Goal: Task Accomplishment & Management: Use online tool/utility

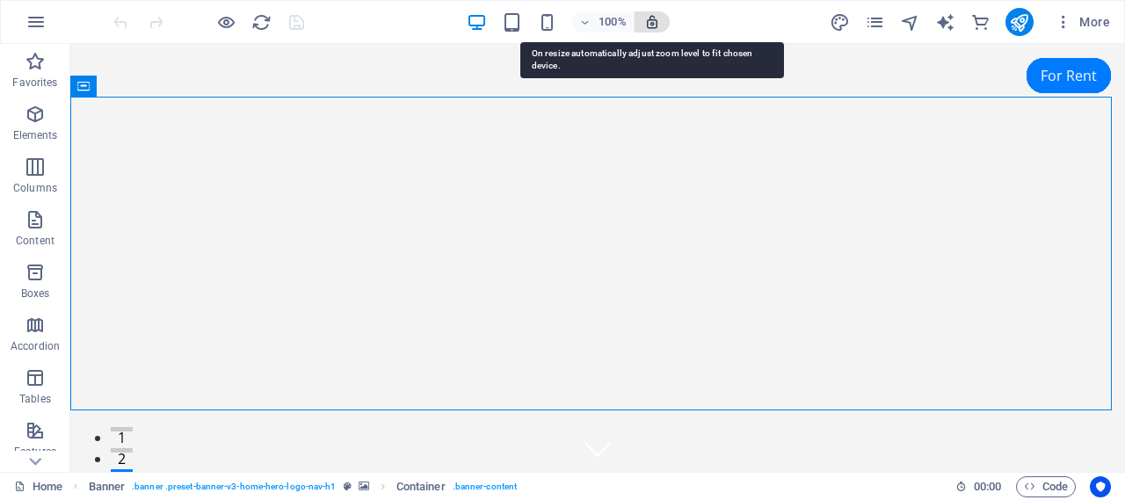
click at [649, 23] on icon "button" at bounding box center [652, 22] width 16 height 16
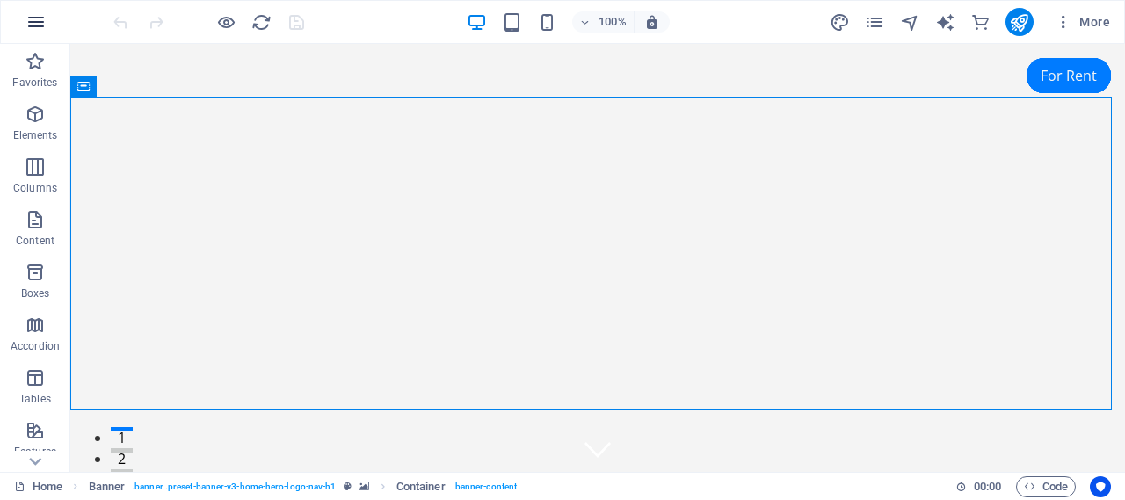
click at [40, 25] on icon "button" at bounding box center [35, 21] width 21 height 21
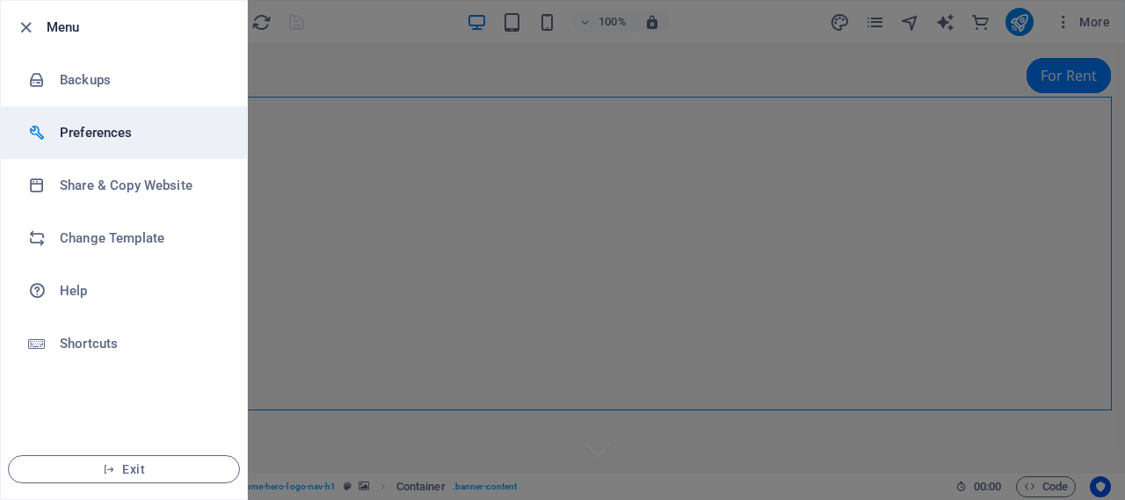
click at [89, 134] on h6 "Preferences" at bounding box center [141, 132] width 163 height 21
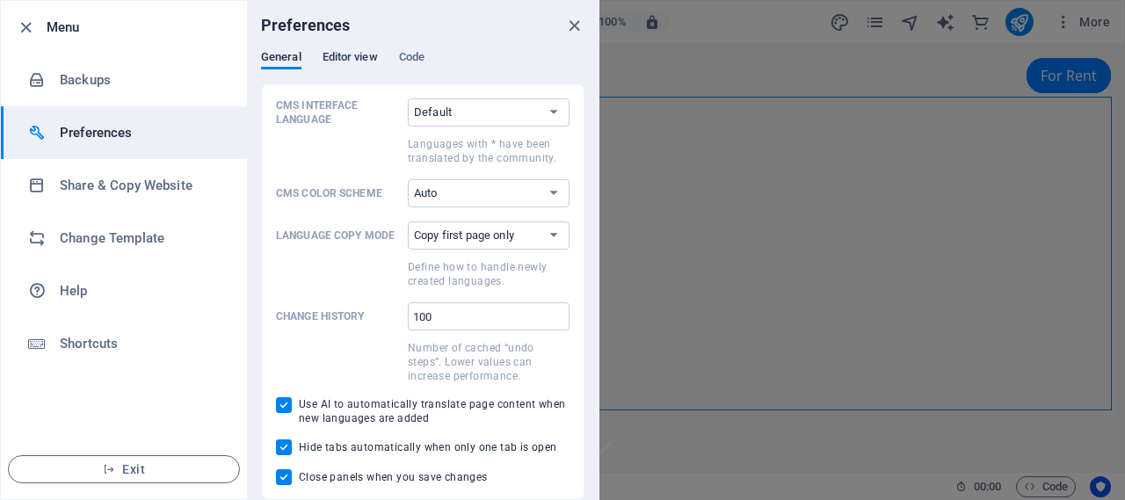
click at [338, 55] on span "Editor view" at bounding box center [350, 59] width 55 height 25
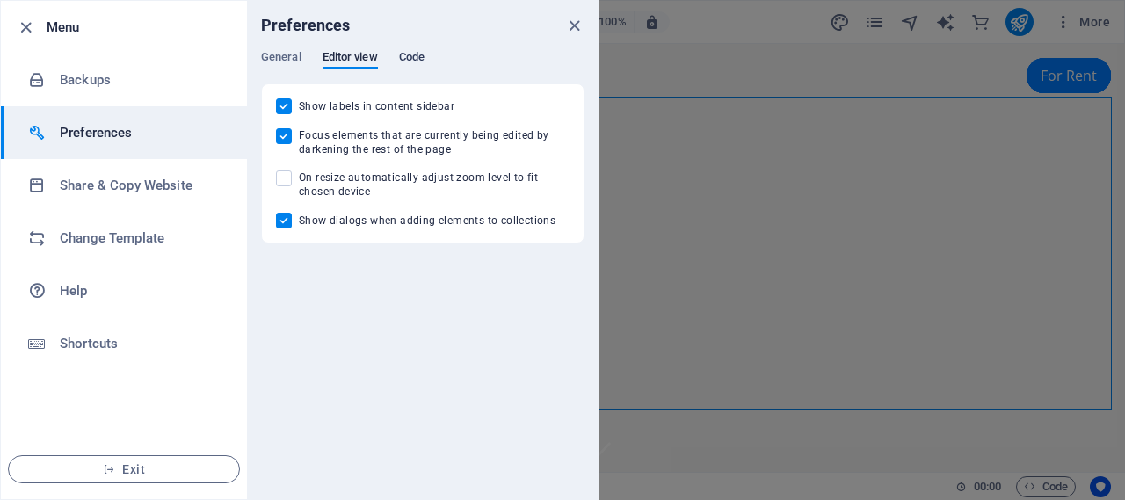
click at [423, 55] on span "Code" at bounding box center [411, 59] width 25 height 25
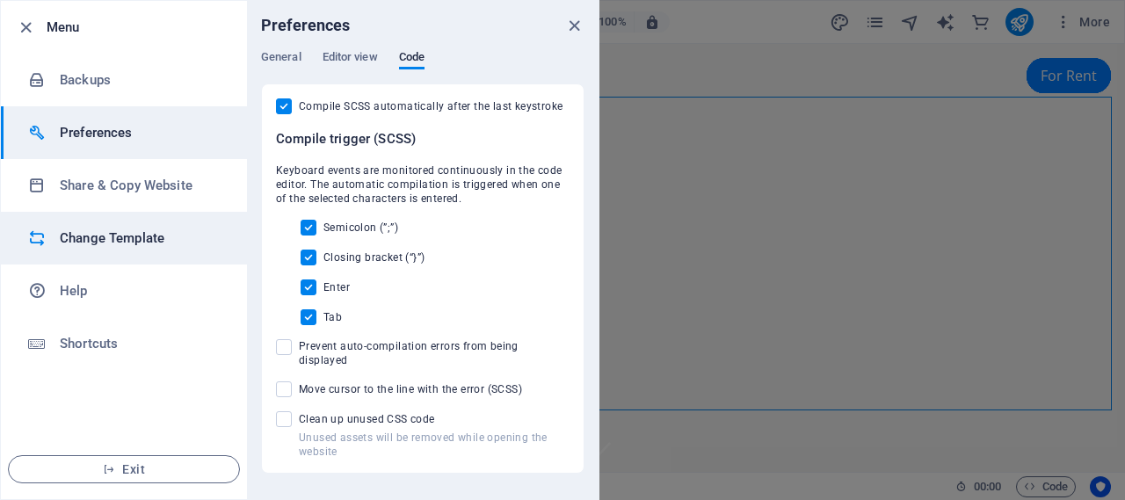
click at [113, 231] on h6 "Change Template" at bounding box center [141, 238] width 163 height 21
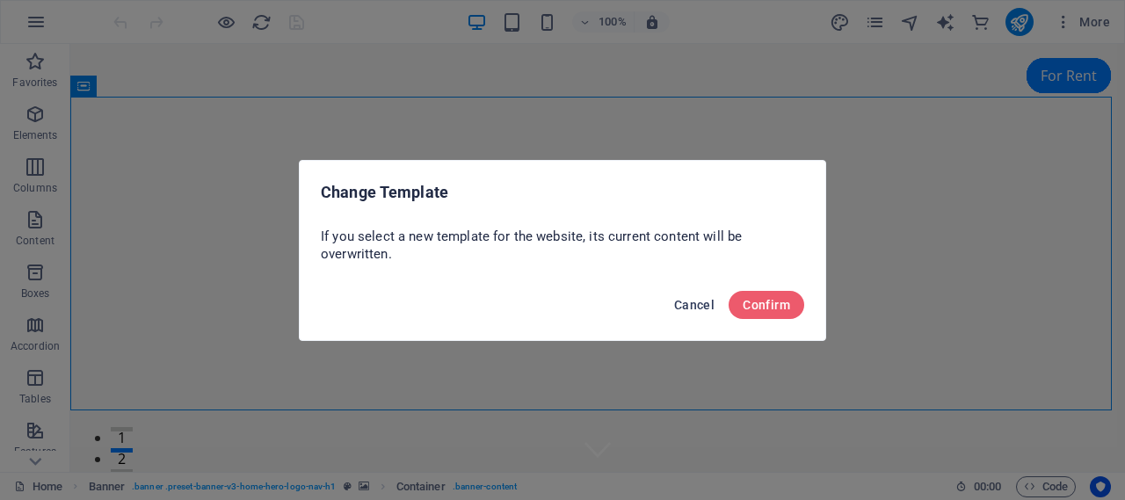
click at [691, 307] on span "Cancel" at bounding box center [694, 305] width 40 height 14
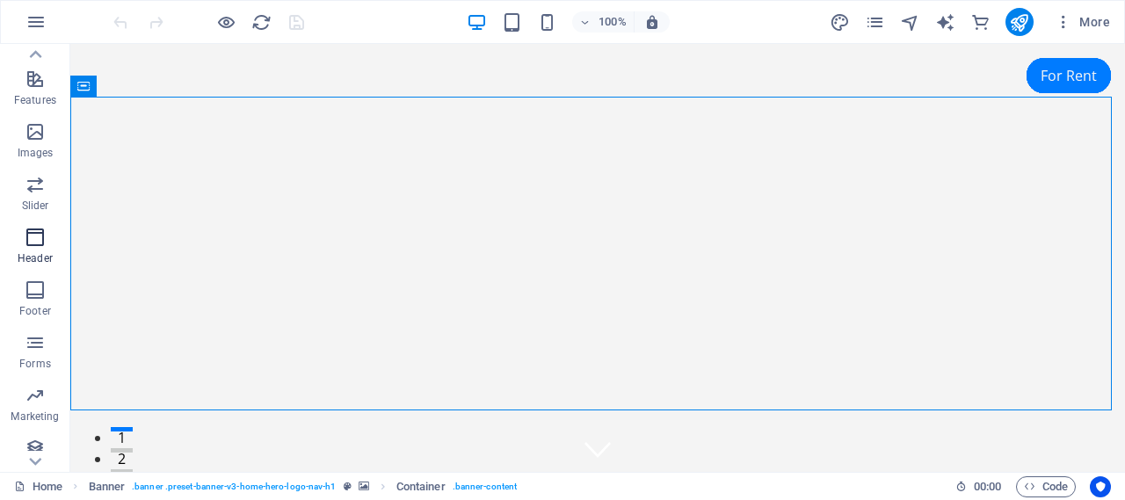
scroll to position [415, 0]
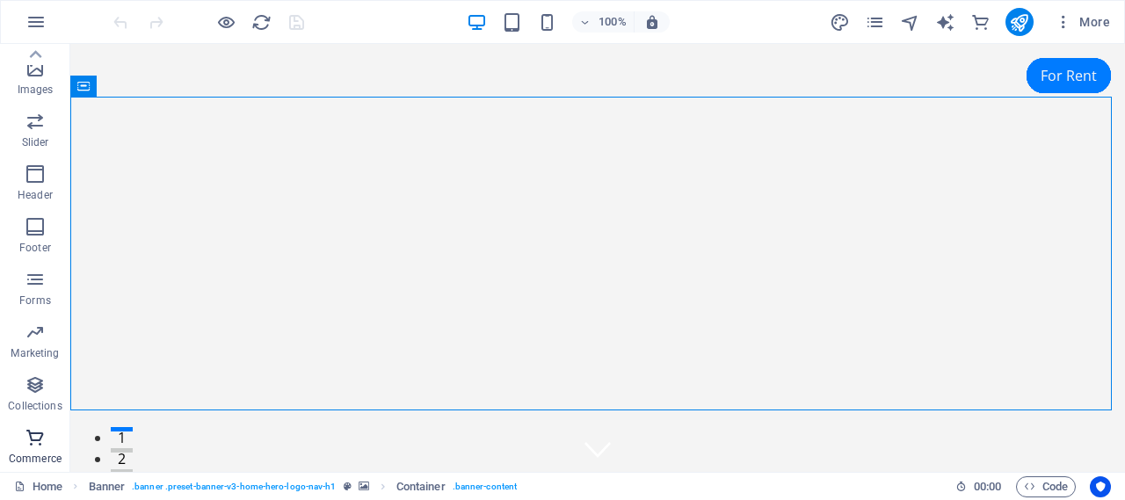
click at [33, 439] on icon "button" at bounding box center [35, 437] width 21 height 21
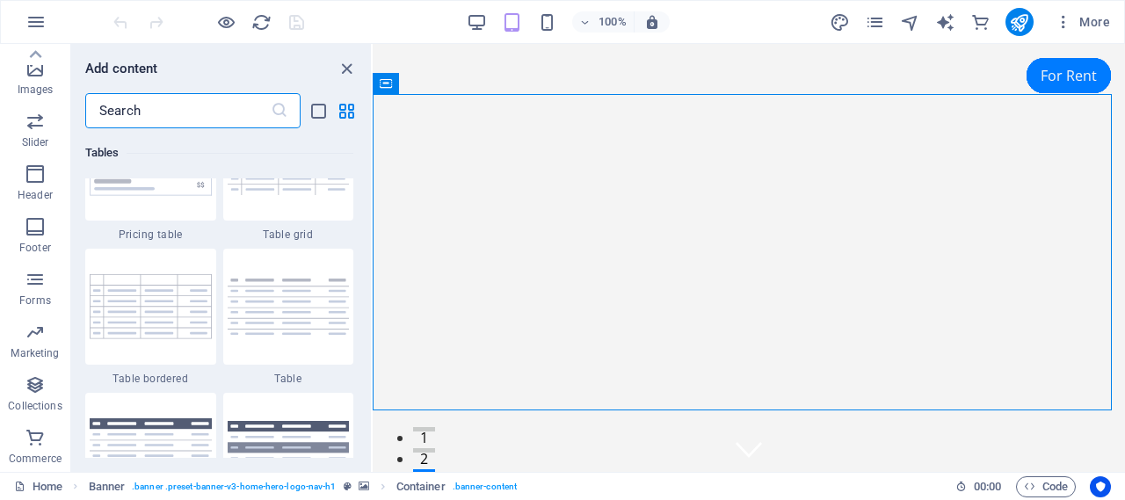
scroll to position [6305, 0]
click at [148, 318] on img at bounding box center [151, 306] width 122 height 64
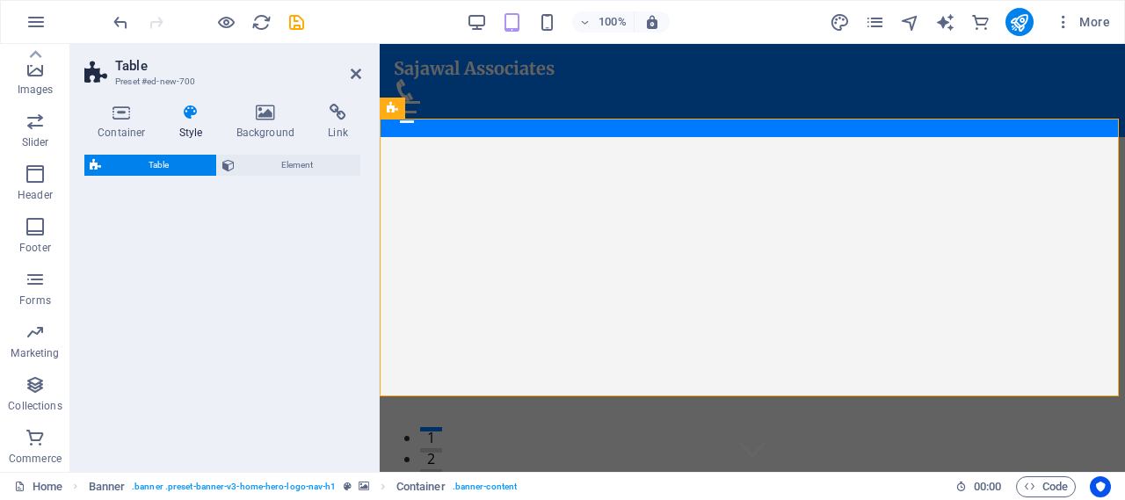
select select "preset-table-v3-border-full"
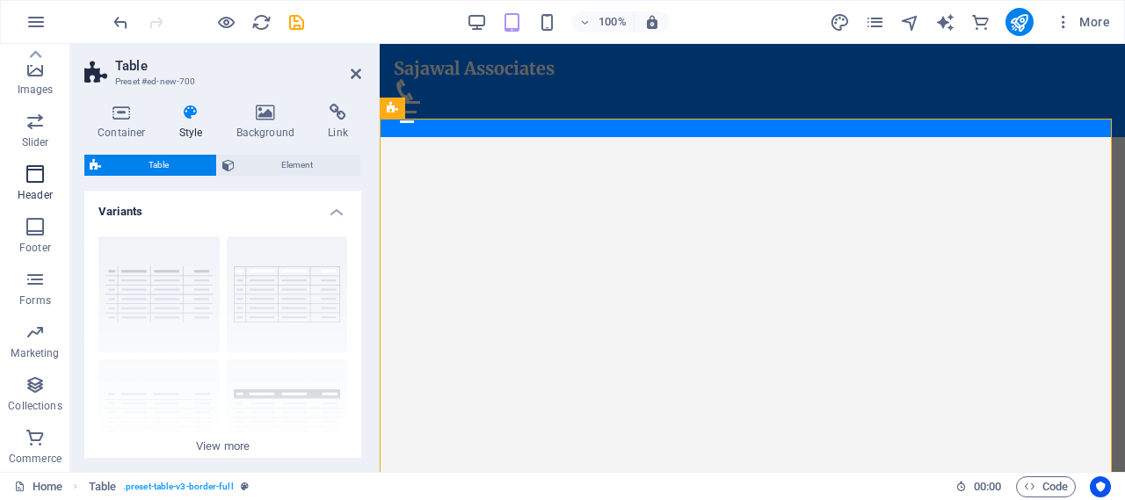
scroll to position [0, 0]
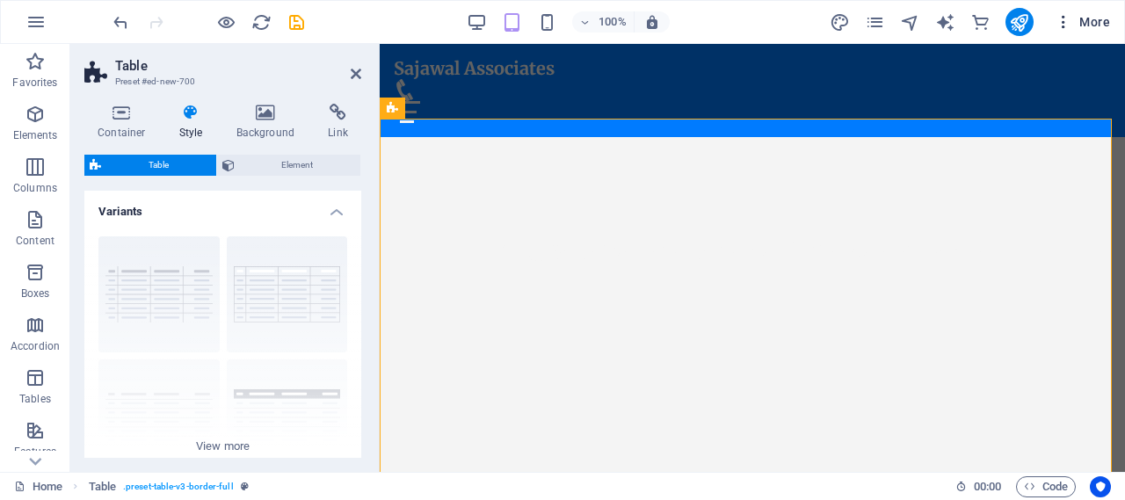
click at [1065, 23] on icon "button" at bounding box center [1064, 22] width 18 height 18
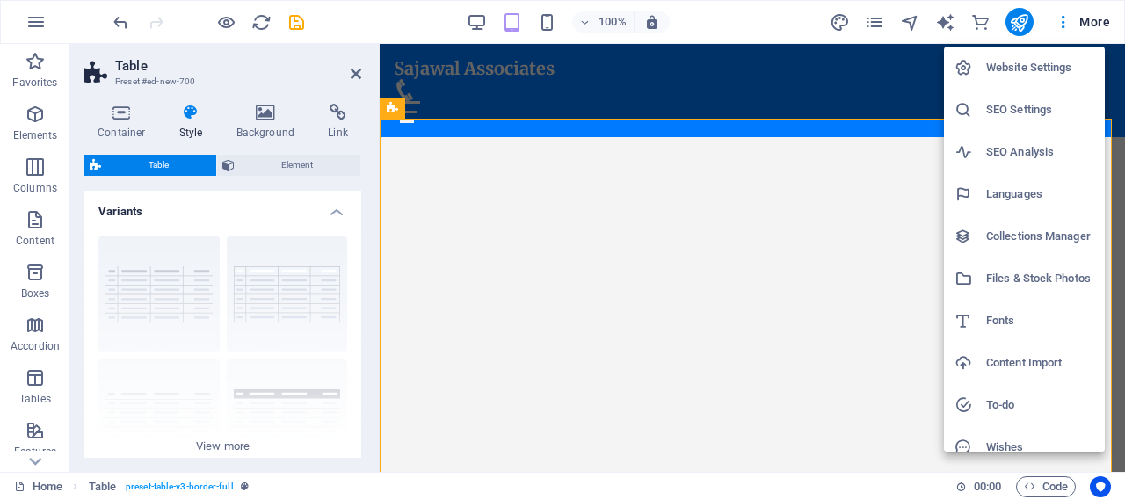
scroll to position [58, 0]
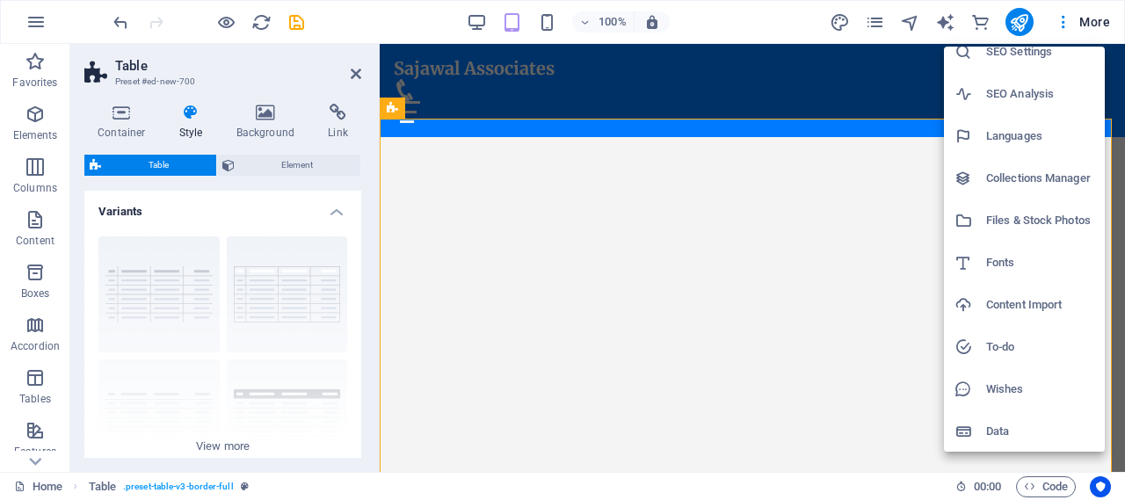
click at [1029, 180] on h6 "Collections Manager" at bounding box center [1040, 178] width 108 height 21
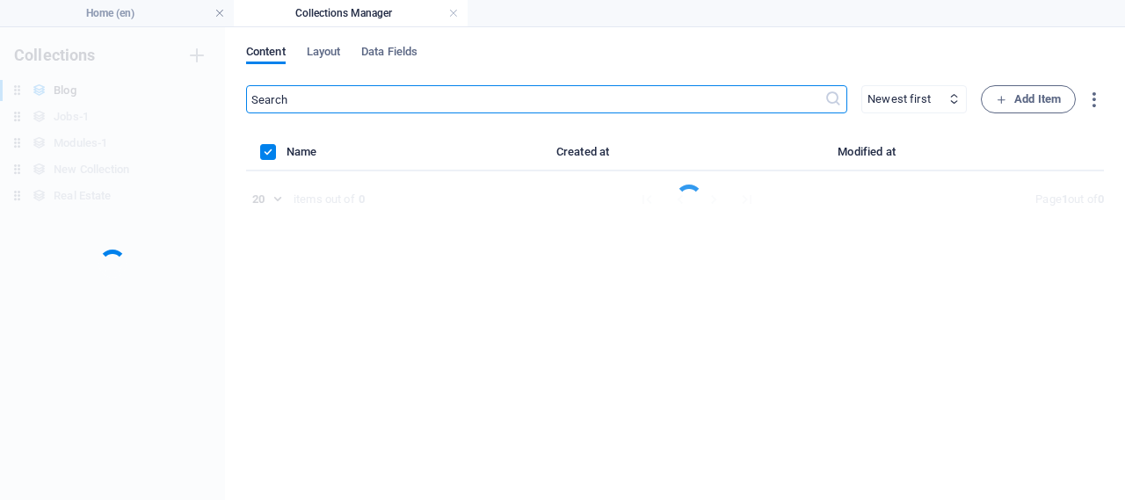
scroll to position [0, 0]
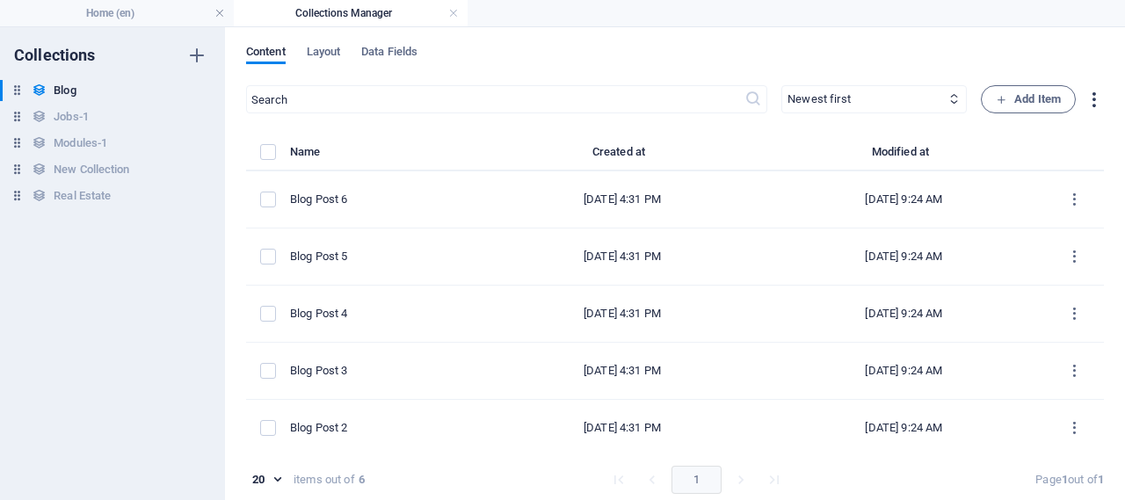
click at [1093, 98] on icon "button" at bounding box center [1094, 100] width 20 height 20
click at [1092, 99] on div at bounding box center [562, 250] width 1125 height 500
click at [404, 48] on span "Data Fields" at bounding box center [389, 53] width 56 height 25
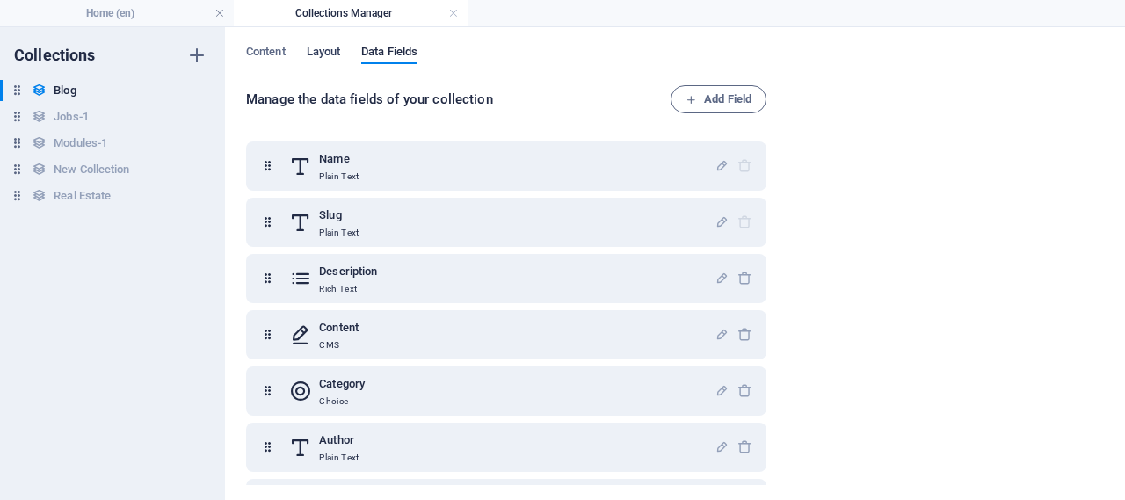
click at [326, 53] on span "Layout" at bounding box center [324, 53] width 34 height 25
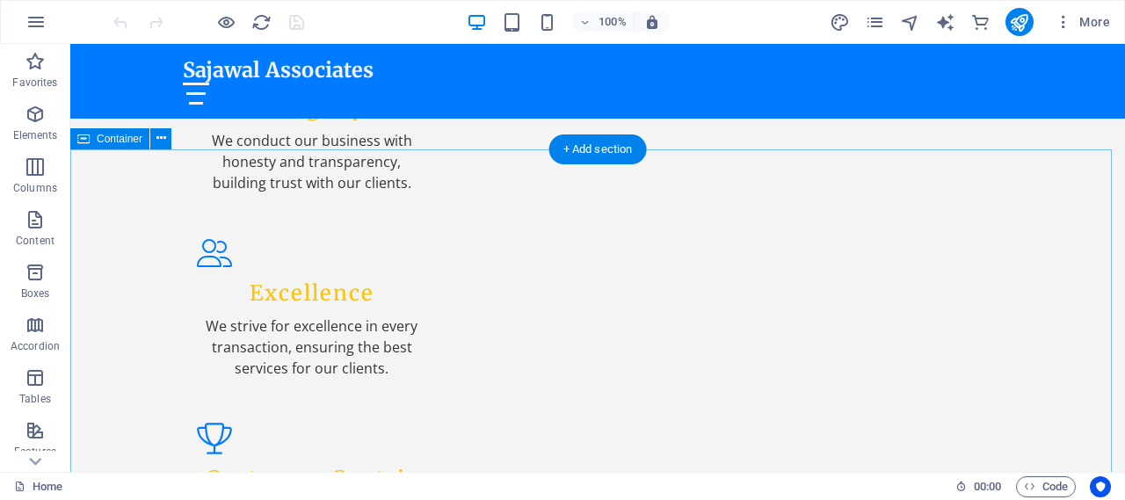
scroll to position [2373, 0]
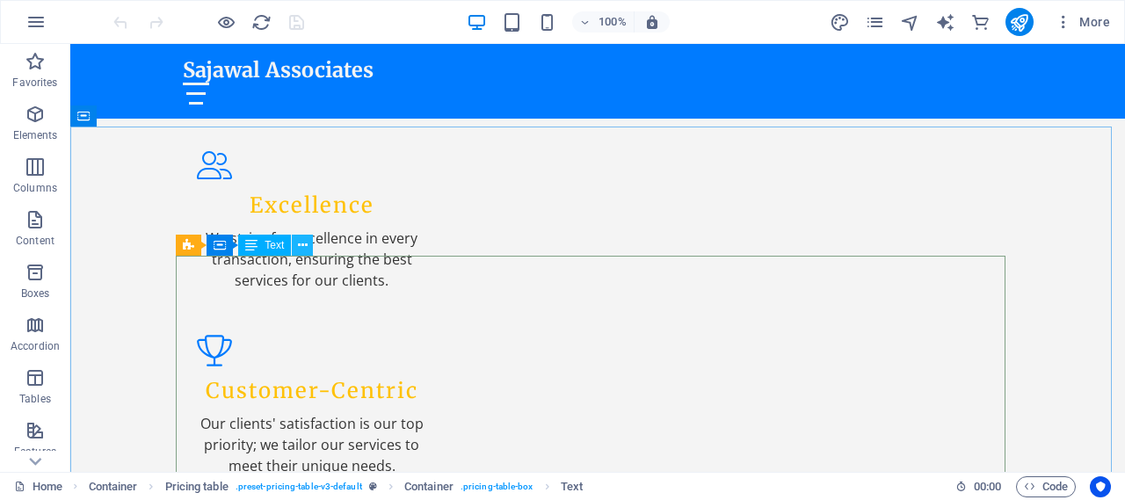
click at [306, 245] on icon at bounding box center [303, 245] width 10 height 18
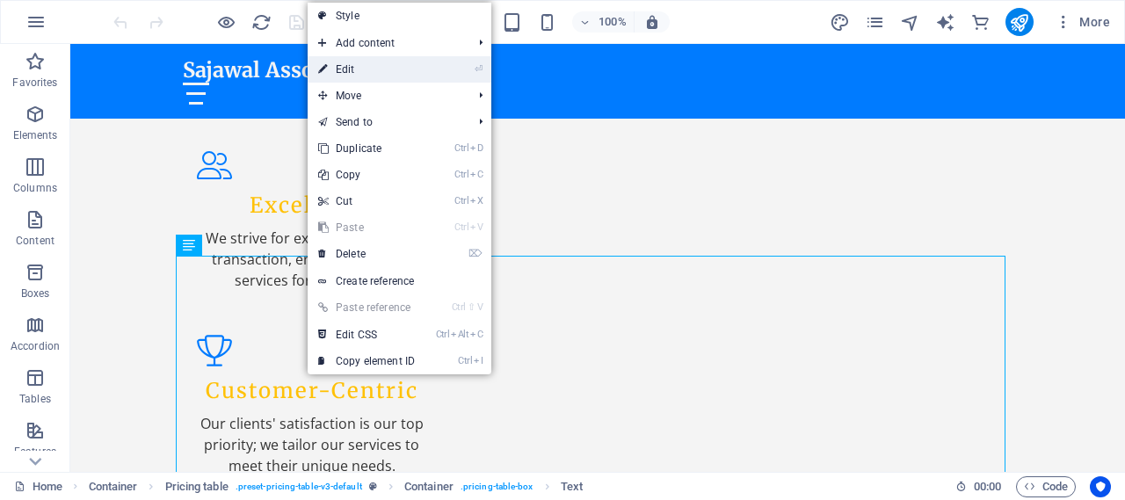
click at [355, 62] on link "⏎ Edit" at bounding box center [367, 69] width 118 height 26
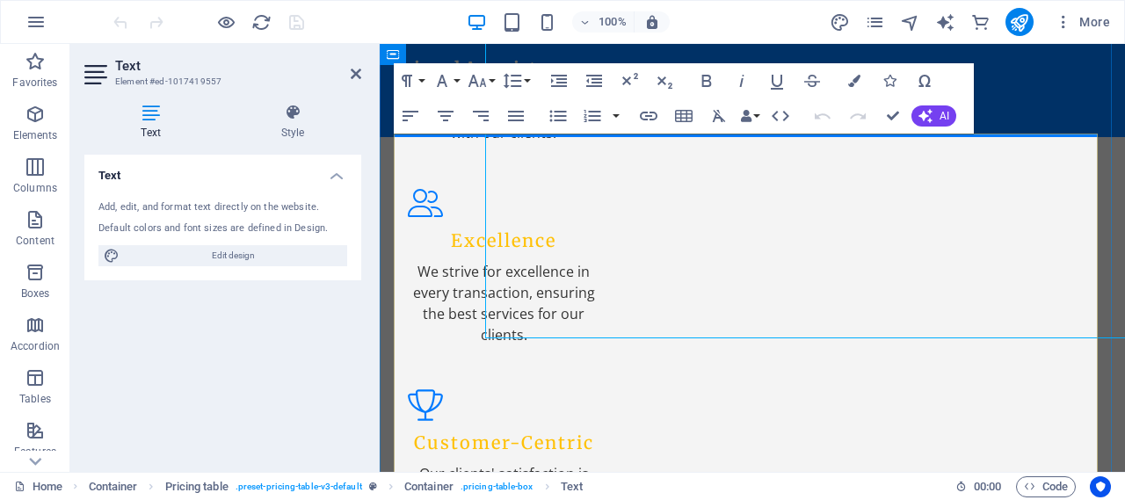
scroll to position [2628, 0]
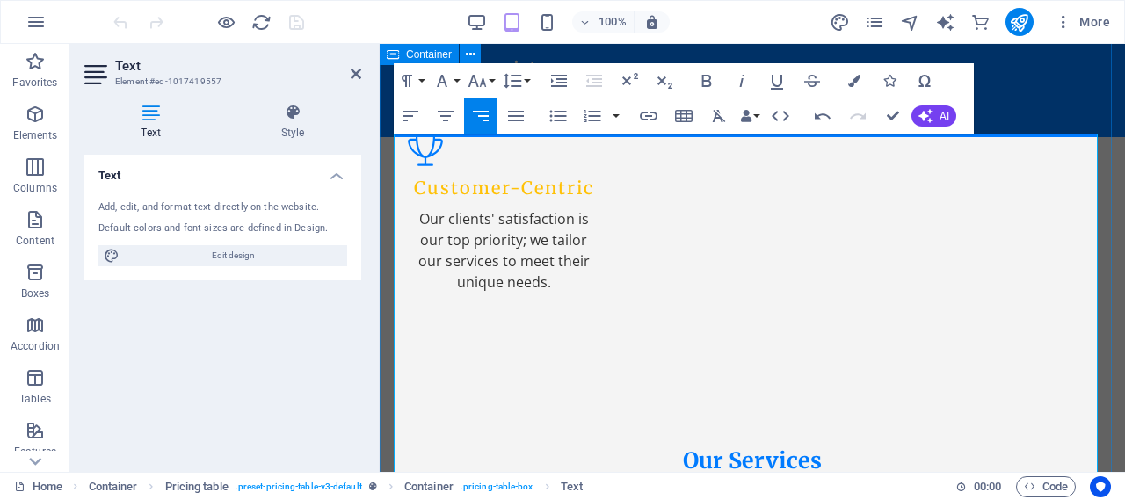
drag, startPoint x: 1021, startPoint y: 160, endPoint x: 1098, endPoint y: 159, distance: 76.5
drag, startPoint x: 1021, startPoint y: 163, endPoint x: 1089, endPoint y: 163, distance: 67.7
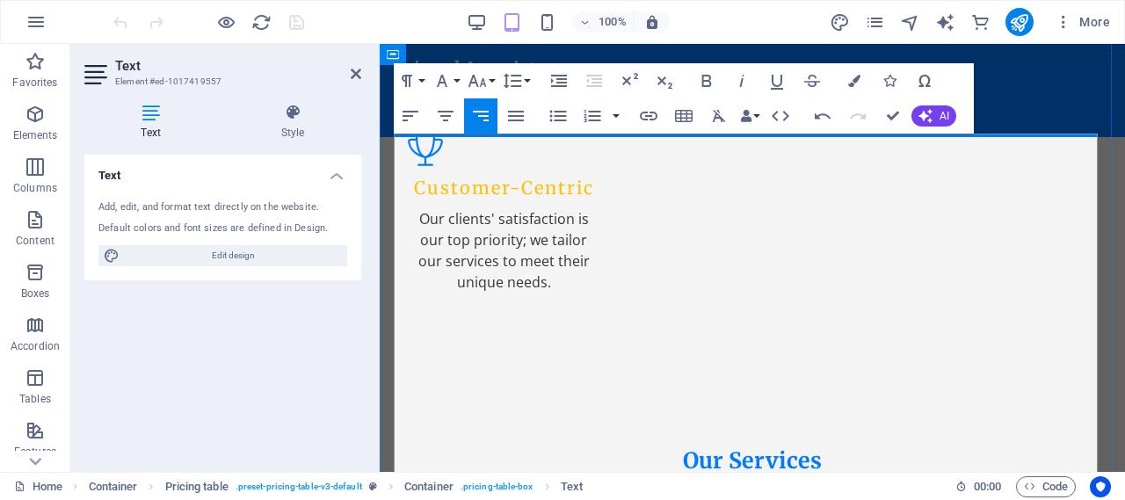
copy span "PKR 50000"
drag, startPoint x: 973, startPoint y: 219, endPoint x: 1004, endPoint y: 220, distance: 30.8
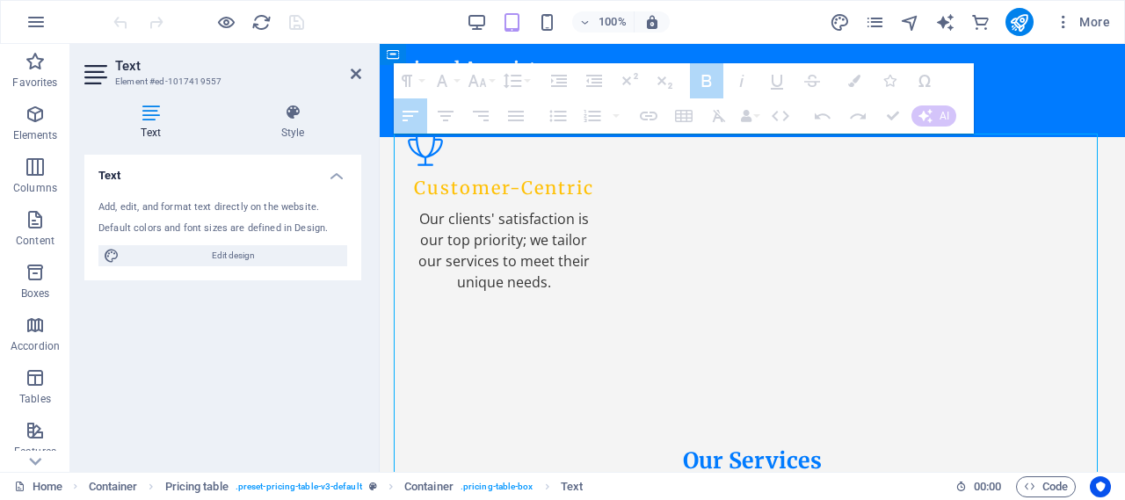
drag, startPoint x: 1016, startPoint y: 178, endPoint x: 925, endPoint y: 184, distance: 91.6
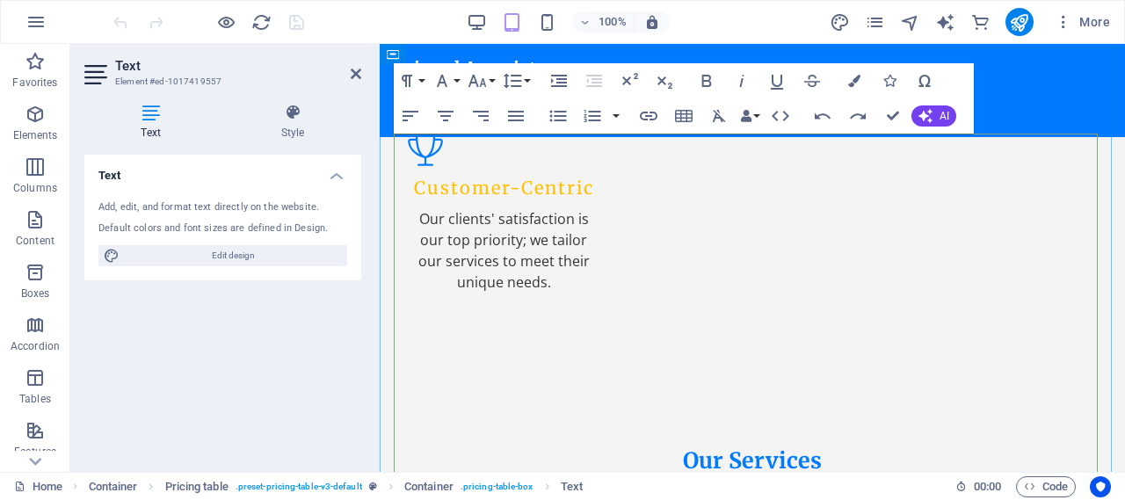
drag, startPoint x: 1062, startPoint y: 313, endPoint x: 1086, endPoint y: 311, distance: 24.7
drag, startPoint x: 1052, startPoint y: 380, endPoint x: 1088, endPoint y: 374, distance: 36.4
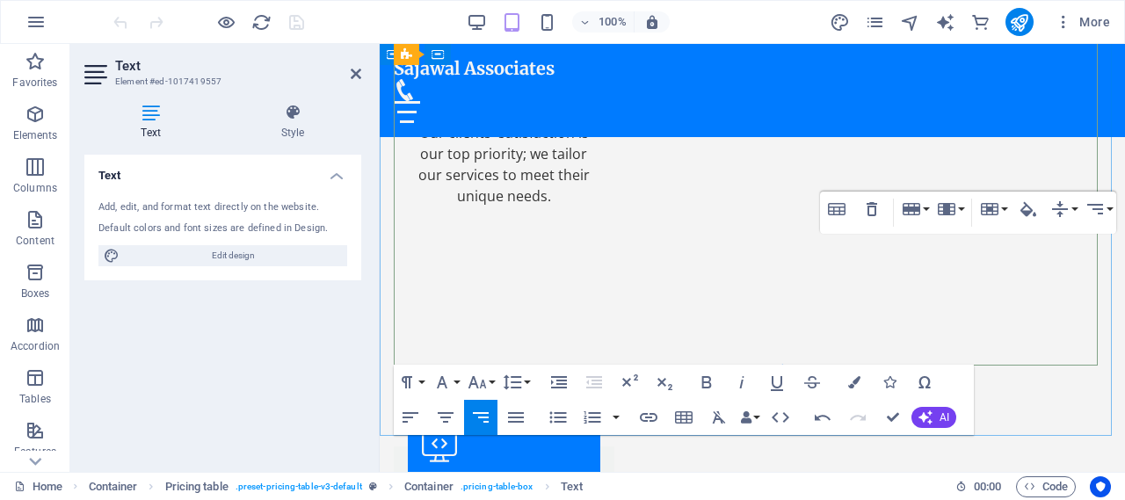
scroll to position [2804, 0]
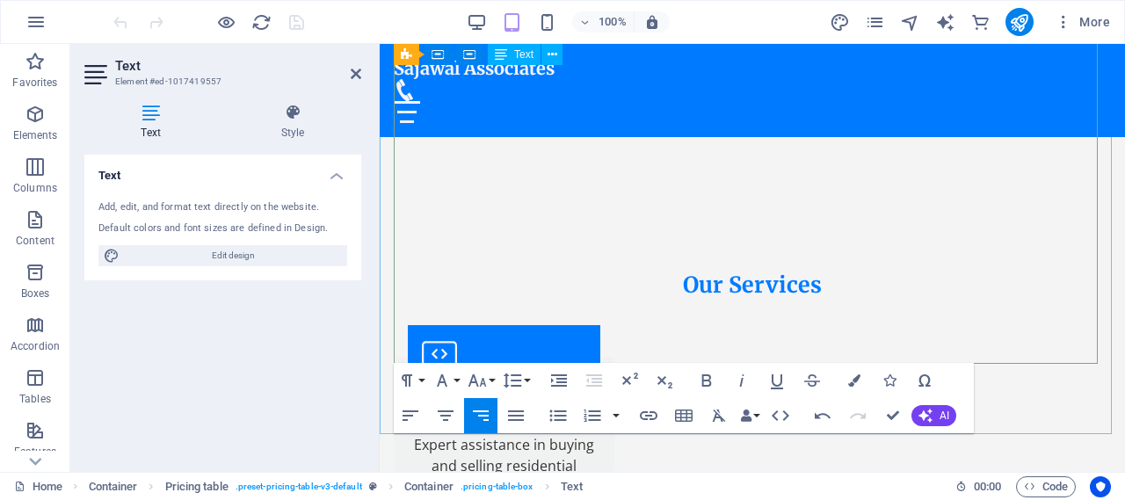
drag, startPoint x: 1056, startPoint y: 275, endPoint x: 1089, endPoint y: 277, distance: 32.6
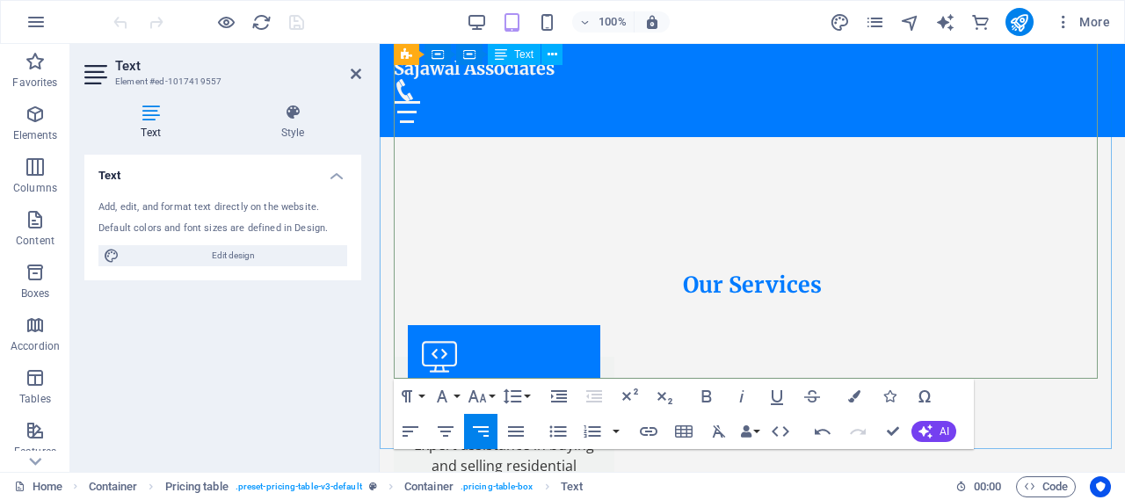
drag, startPoint x: 1013, startPoint y: 270, endPoint x: 1085, endPoint y: 273, distance: 71.3
copy td "PKR 25000"
drag, startPoint x: 1059, startPoint y: 350, endPoint x: 1088, endPoint y: 349, distance: 29.0
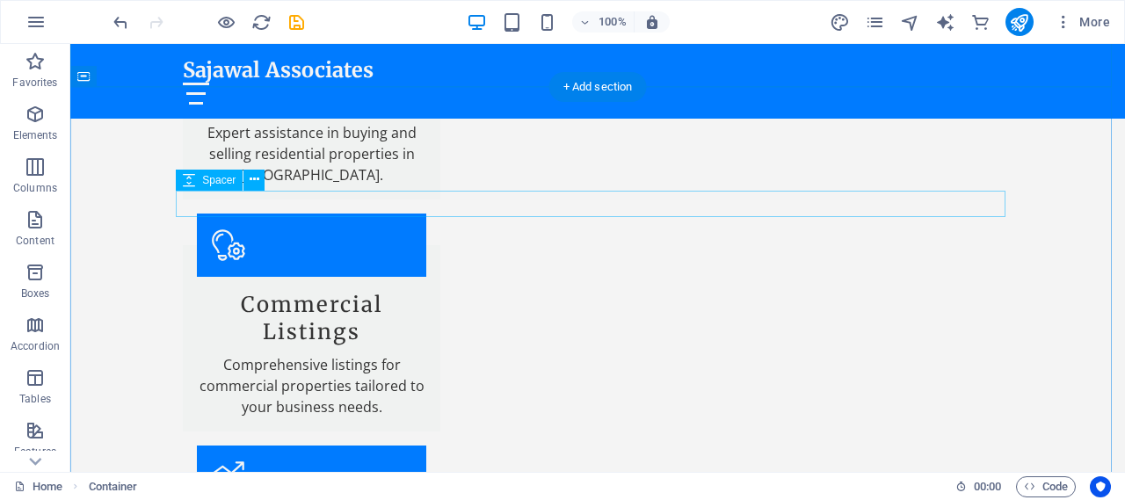
scroll to position [3111, 0]
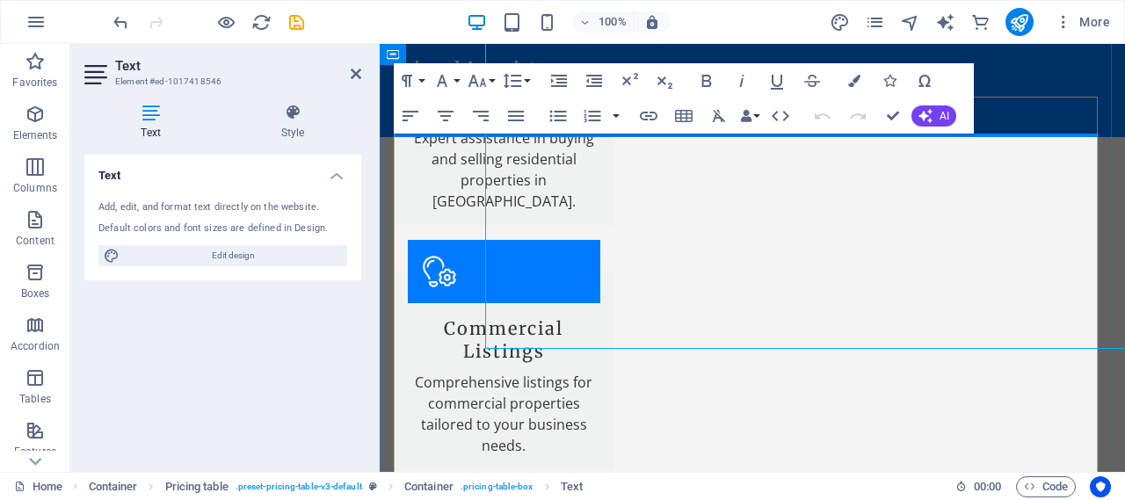
scroll to position [3302, 0]
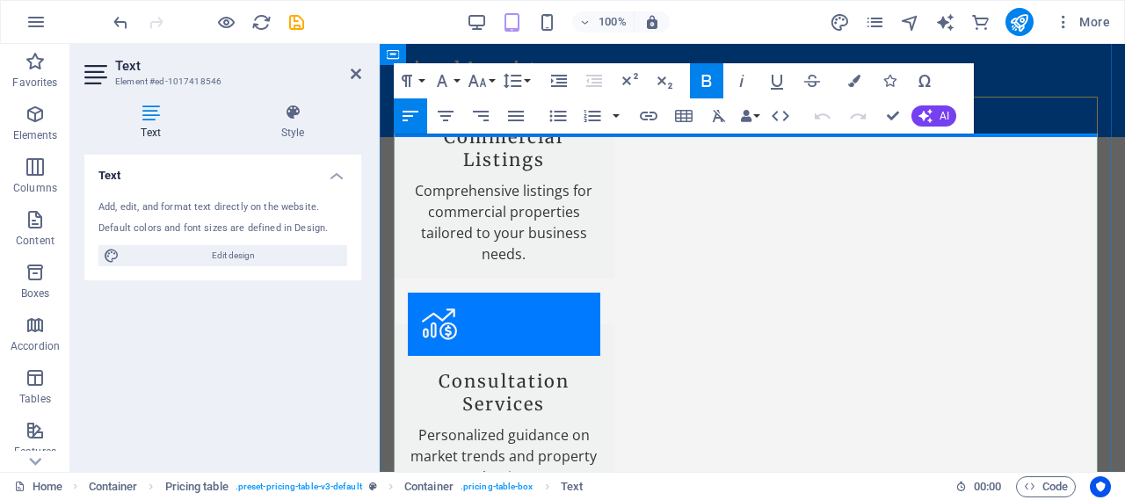
drag, startPoint x: 990, startPoint y: 162, endPoint x: 1092, endPoint y: 164, distance: 102.0
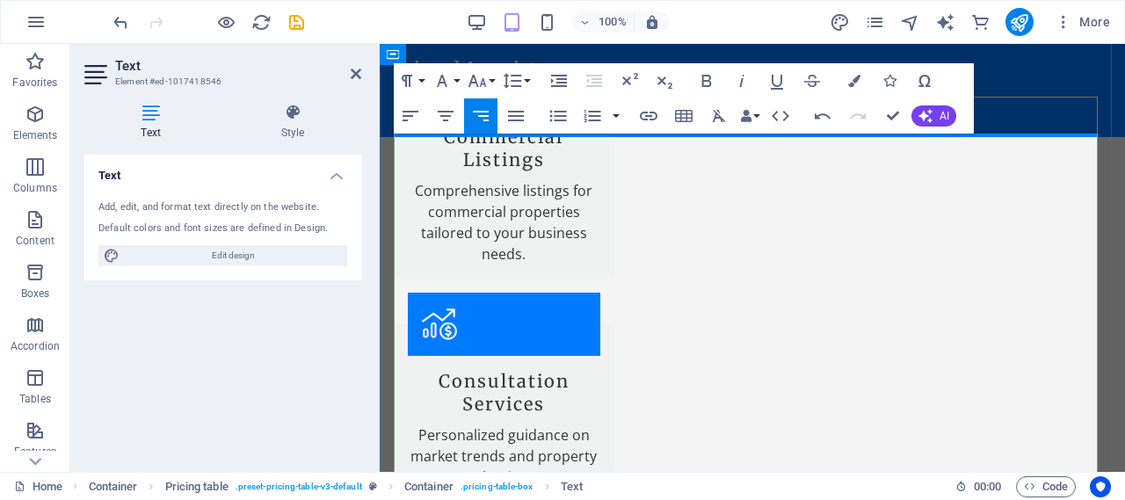
copy span "PKR 50,000,000"
drag, startPoint x: 1034, startPoint y: 217, endPoint x: 1089, endPoint y: 216, distance: 55.4
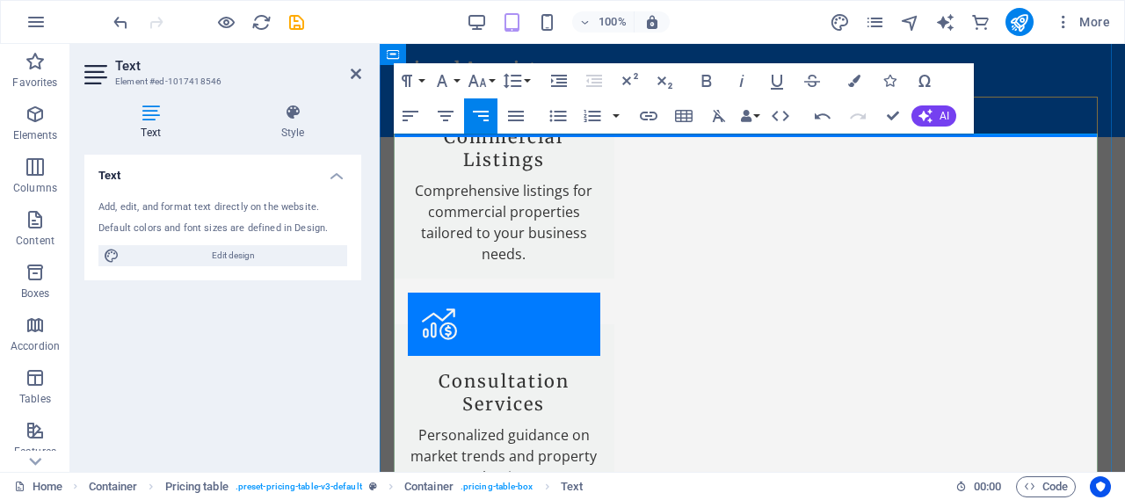
drag, startPoint x: 1089, startPoint y: 274, endPoint x: 1031, endPoint y: 270, distance: 58.2
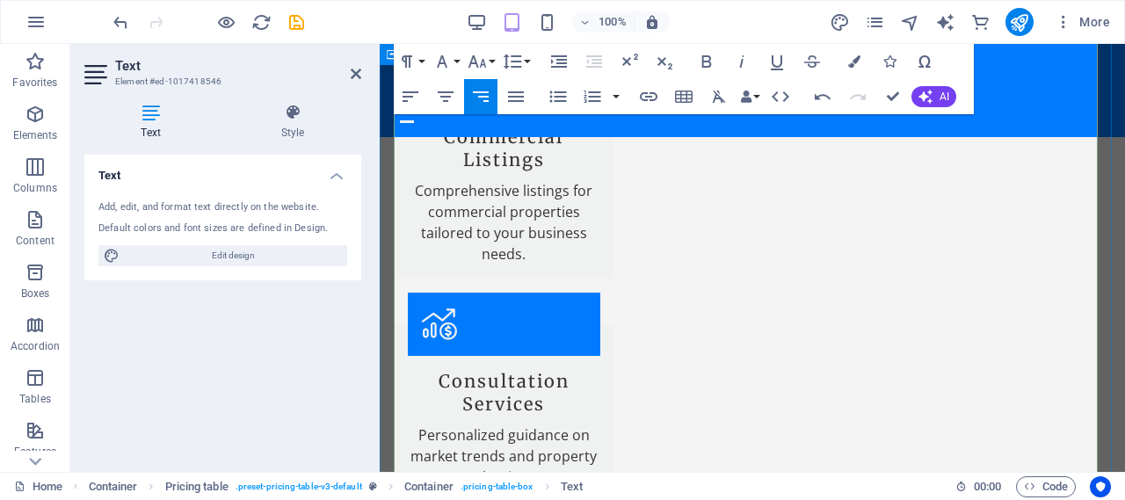
scroll to position [3478, 0]
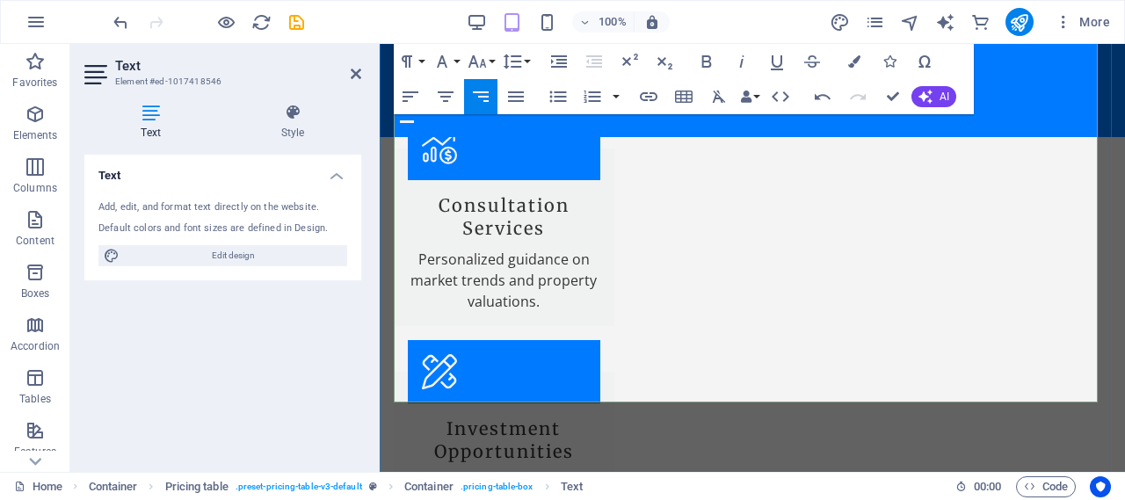
drag, startPoint x: 823, startPoint y: 219, endPoint x: 860, endPoint y: 219, distance: 36.9
drag, startPoint x: 861, startPoint y: 216, endPoint x: 823, endPoint y: 219, distance: 38.8
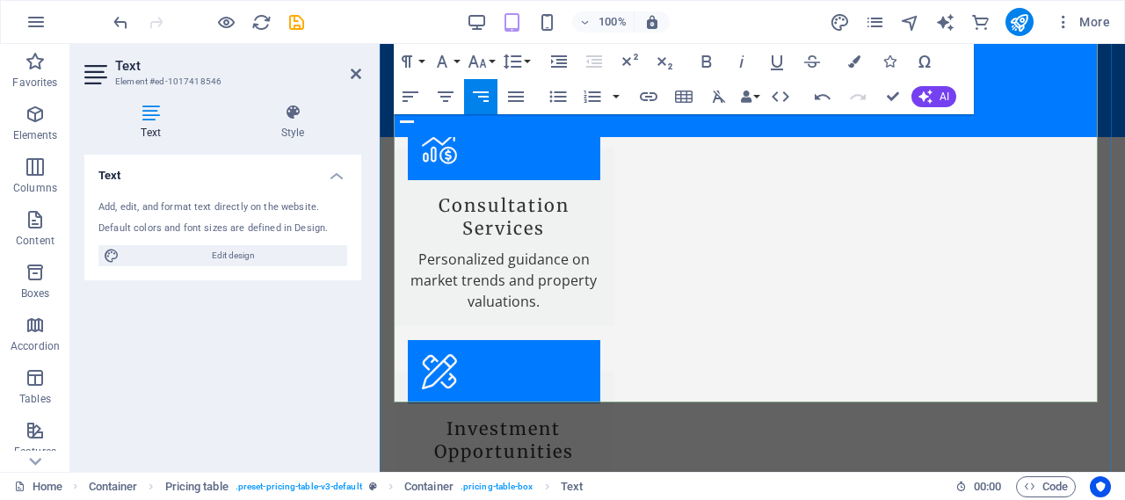
drag, startPoint x: 793, startPoint y: 215, endPoint x: 861, endPoint y: 215, distance: 68.6
copy span "PKR 50,000"
drag, startPoint x: 821, startPoint y: 282, endPoint x: 860, endPoint y: 280, distance: 38.7
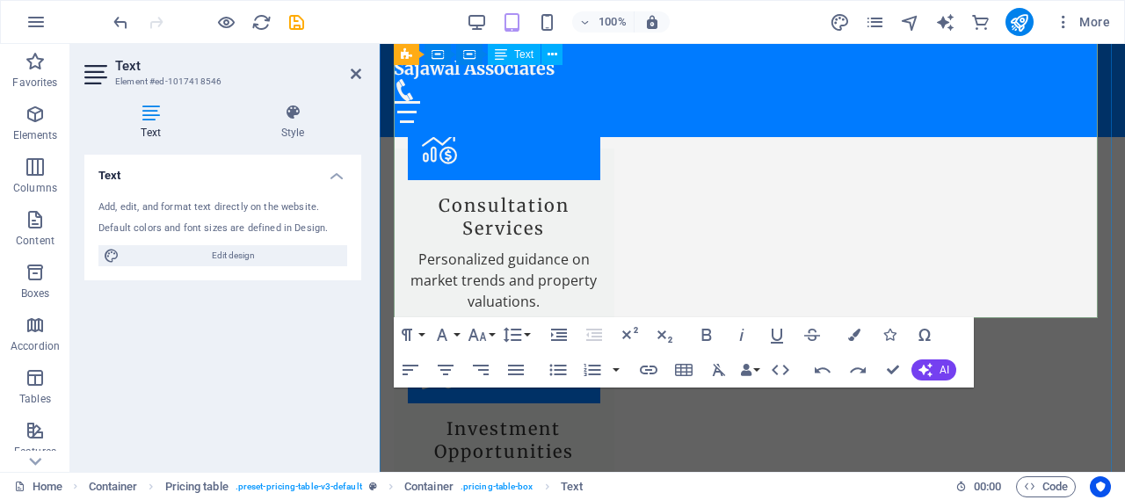
drag, startPoint x: 999, startPoint y: 235, endPoint x: 1038, endPoint y: 235, distance: 38.7
drag, startPoint x: 1031, startPoint y: 289, endPoint x: 1088, endPoint y: 289, distance: 57.1
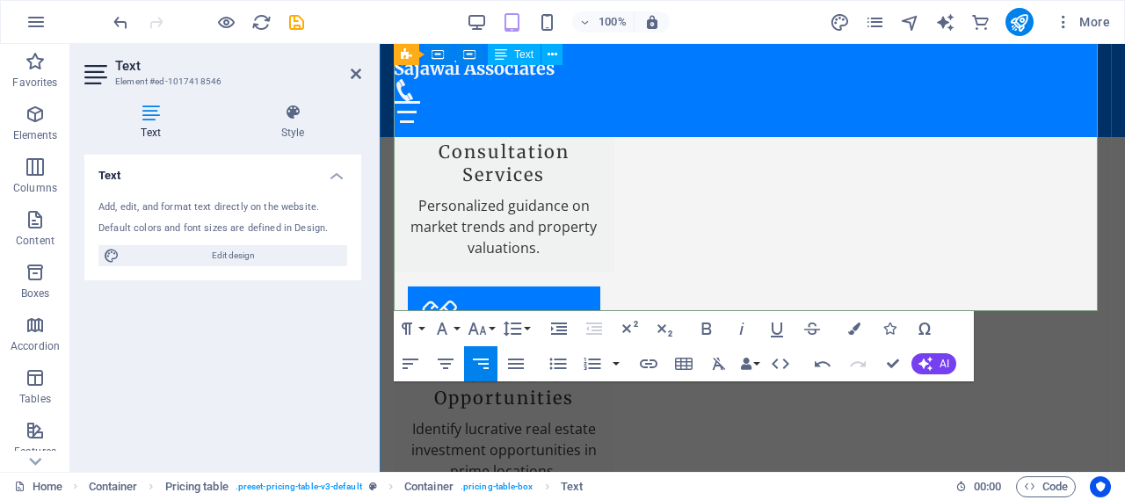
scroll to position [3566, 0]
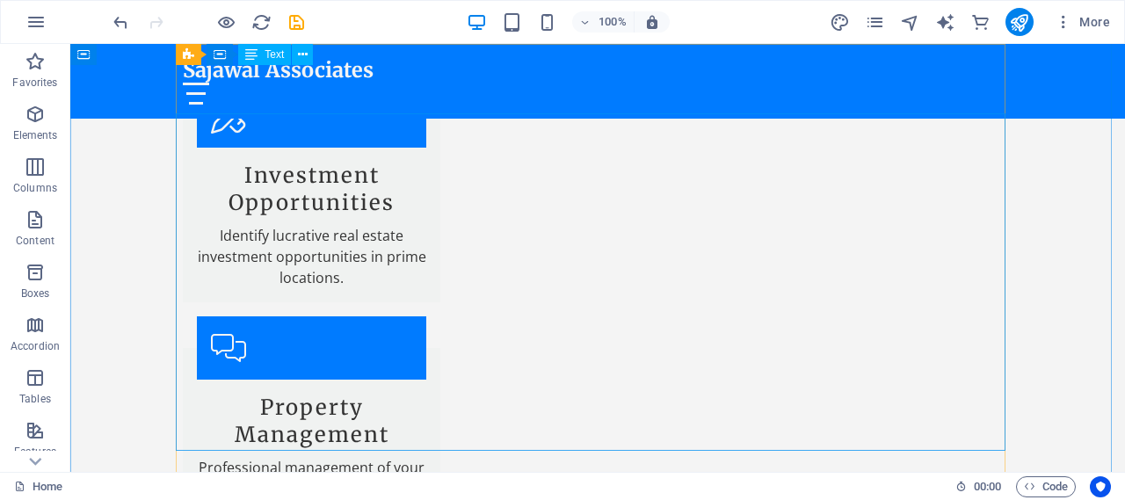
scroll to position [3619, 0]
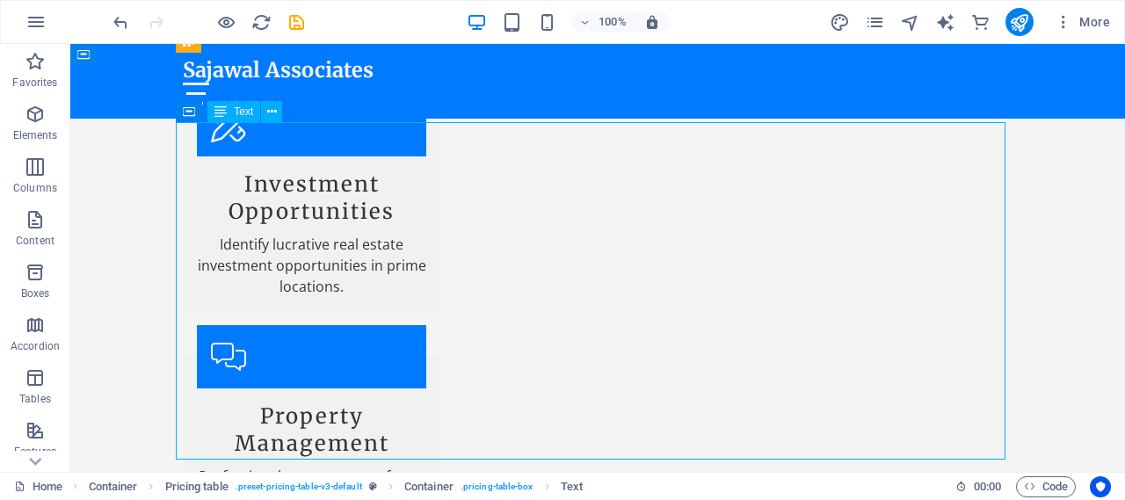
click at [258, 101] on icon at bounding box center [255, 98] width 10 height 18
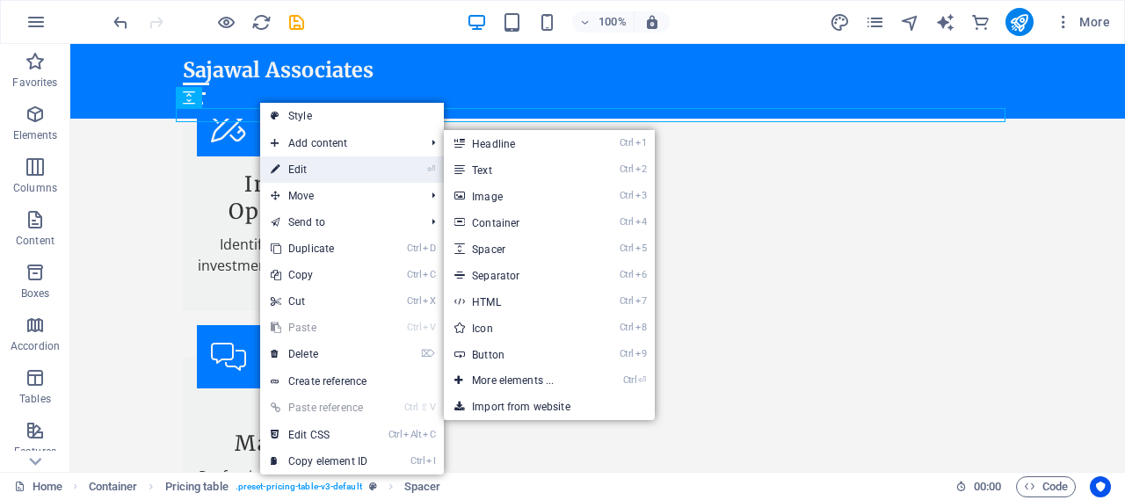
click at [293, 168] on link "⏎ Edit" at bounding box center [319, 169] width 118 height 26
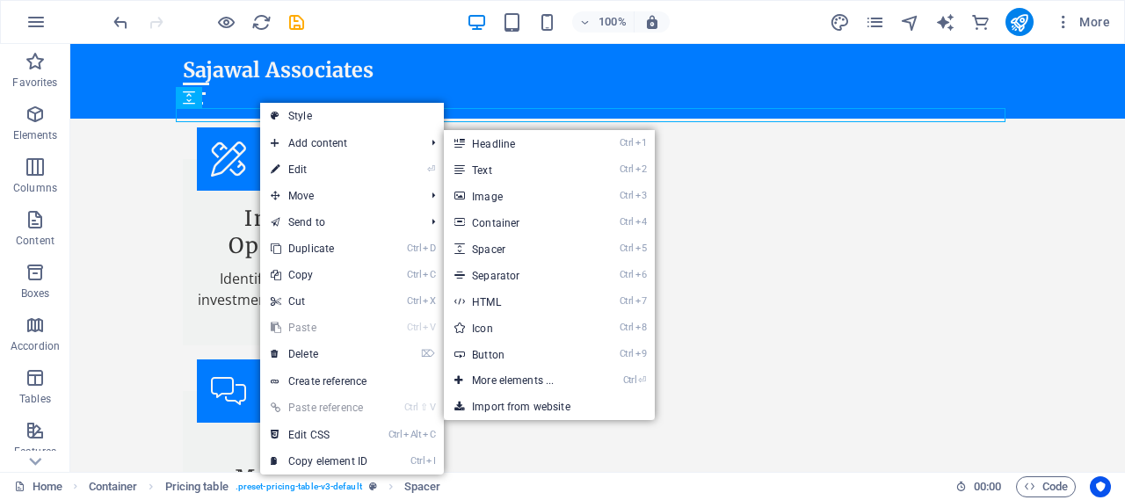
select select "px"
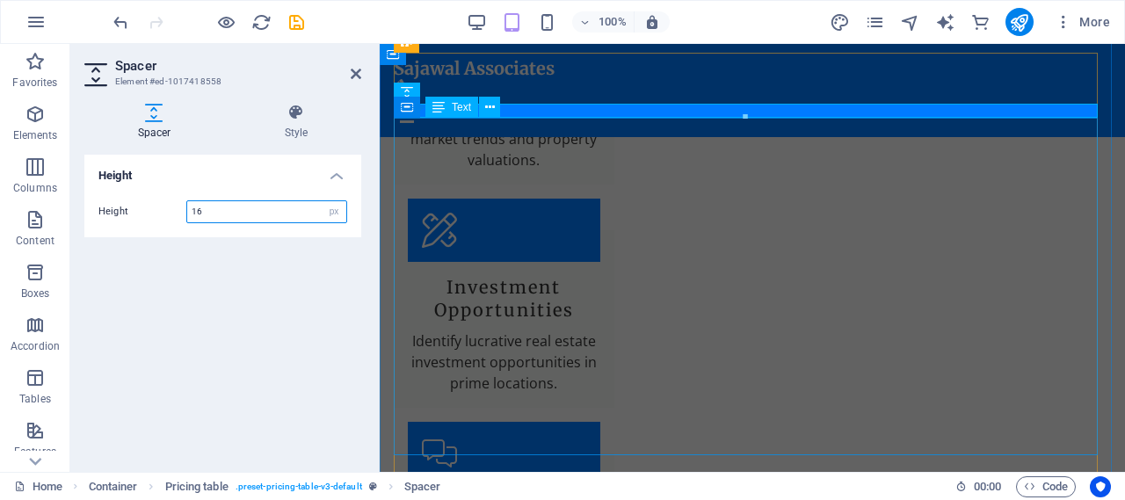
scroll to position [3742, 0]
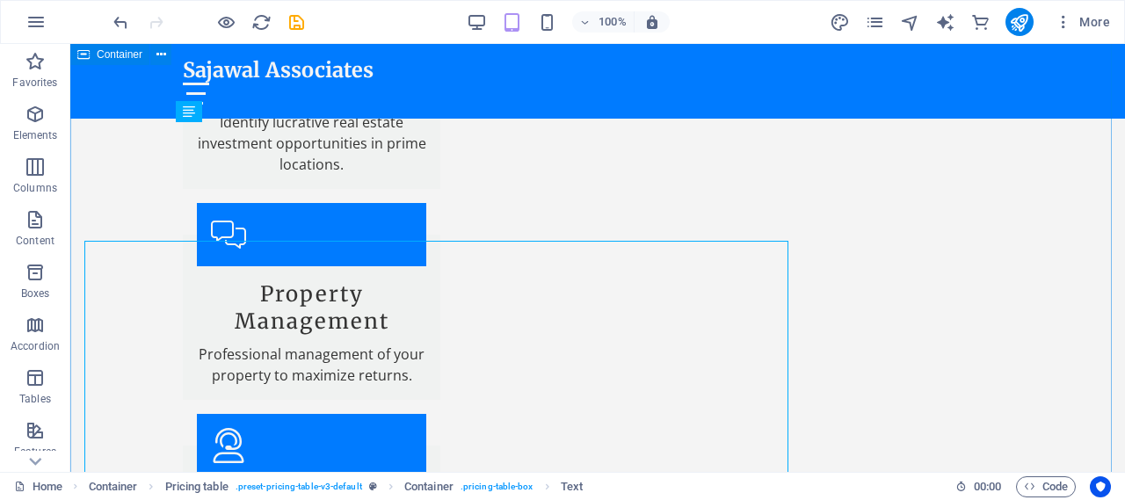
scroll to position [3619, 0]
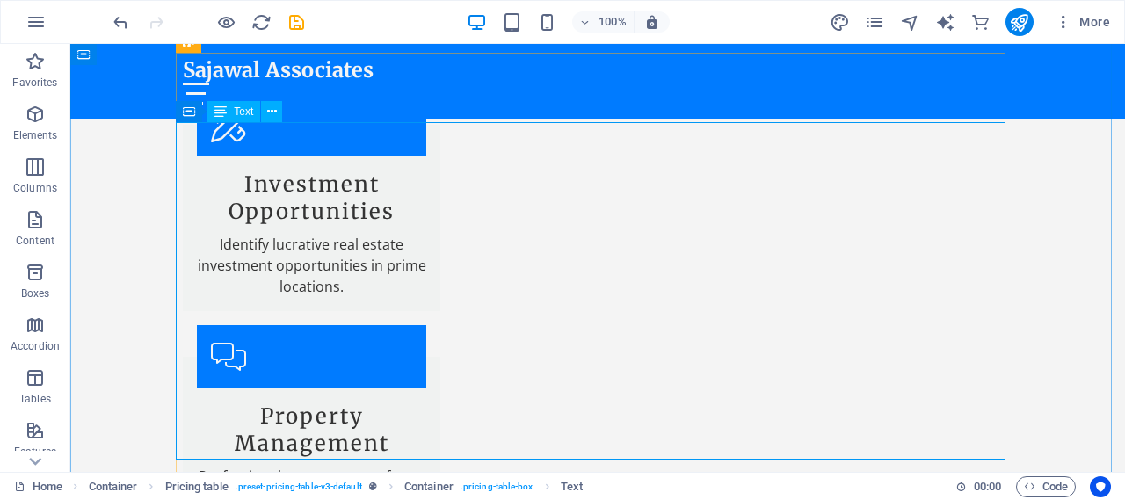
click at [256, 100] on icon at bounding box center [255, 98] width 10 height 18
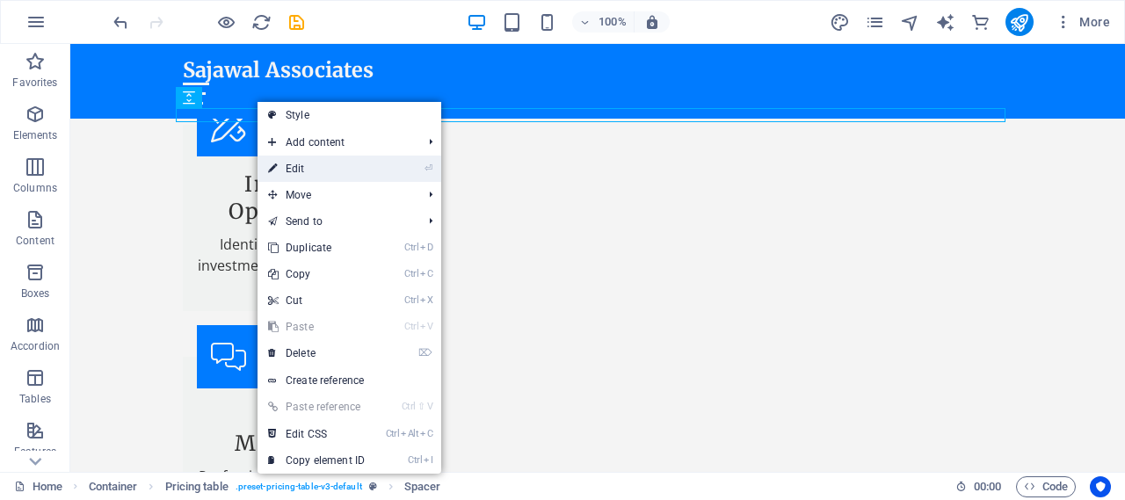
click at [295, 164] on link "⏎ Edit" at bounding box center [317, 169] width 118 height 26
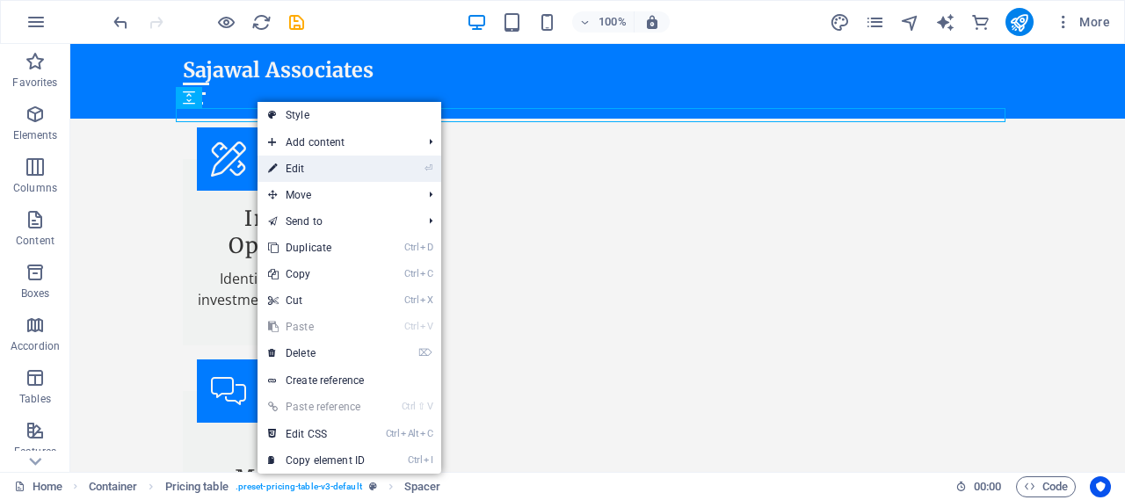
select select "px"
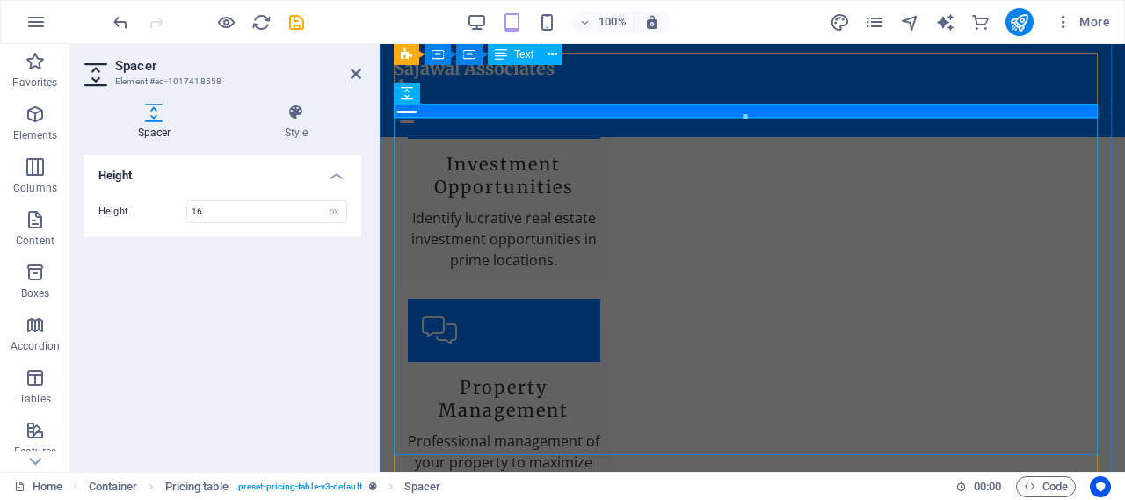
scroll to position [3742, 0]
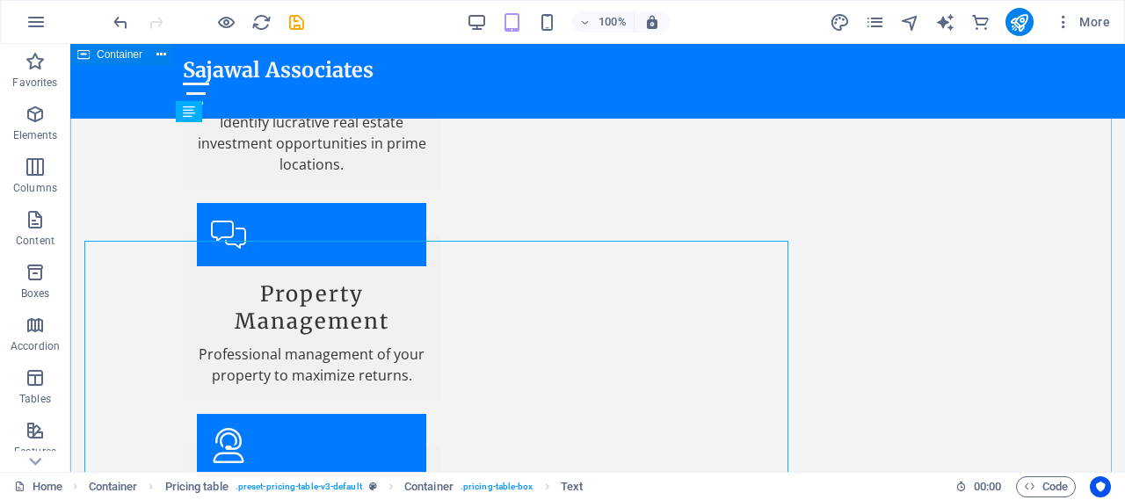
scroll to position [3619, 0]
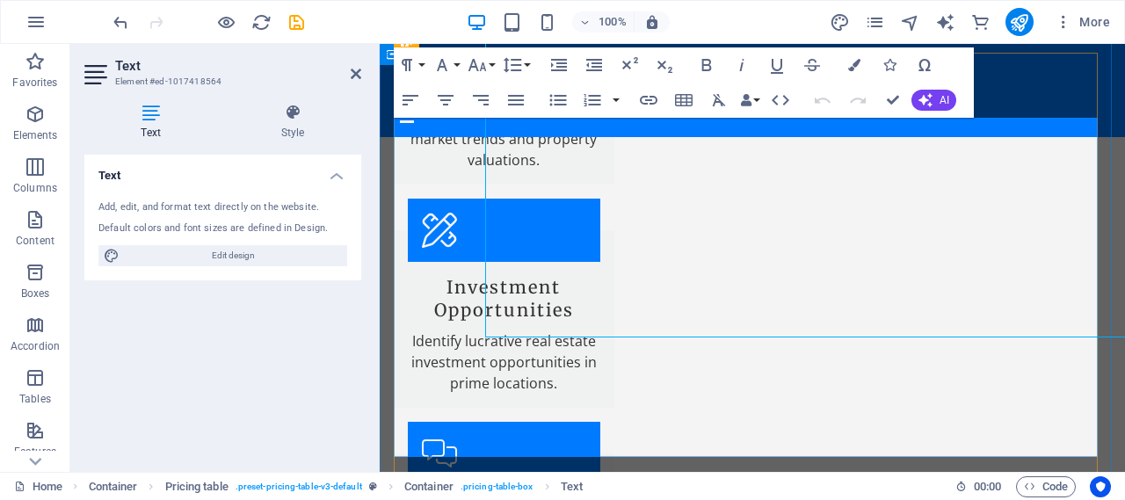
scroll to position [3742, 0]
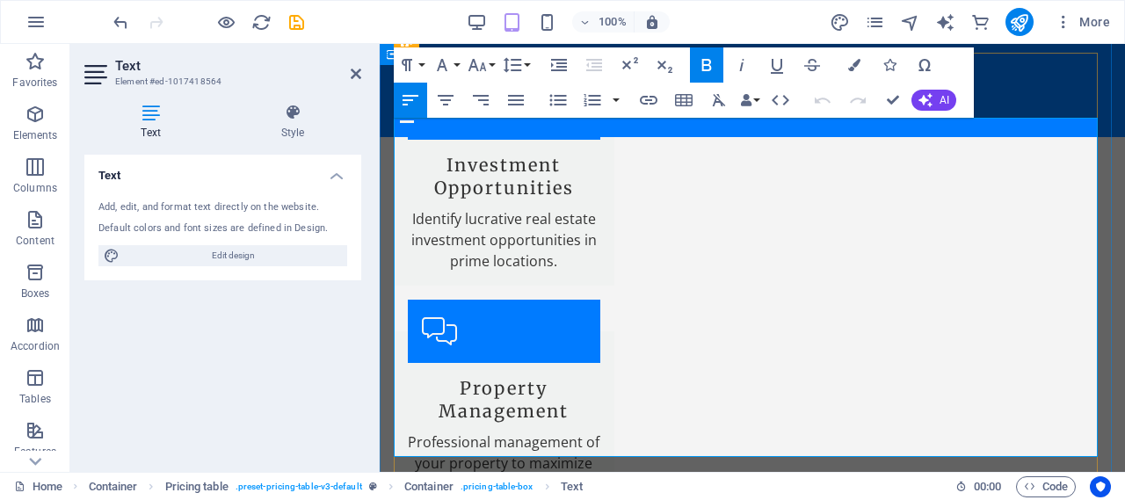
drag, startPoint x: 1032, startPoint y: 144, endPoint x: 1094, endPoint y: 148, distance: 62.5
drag, startPoint x: 1032, startPoint y: 203, endPoint x: 1088, endPoint y: 207, distance: 56.4
drag, startPoint x: 1031, startPoint y: 261, endPoint x: 1092, endPoint y: 263, distance: 60.7
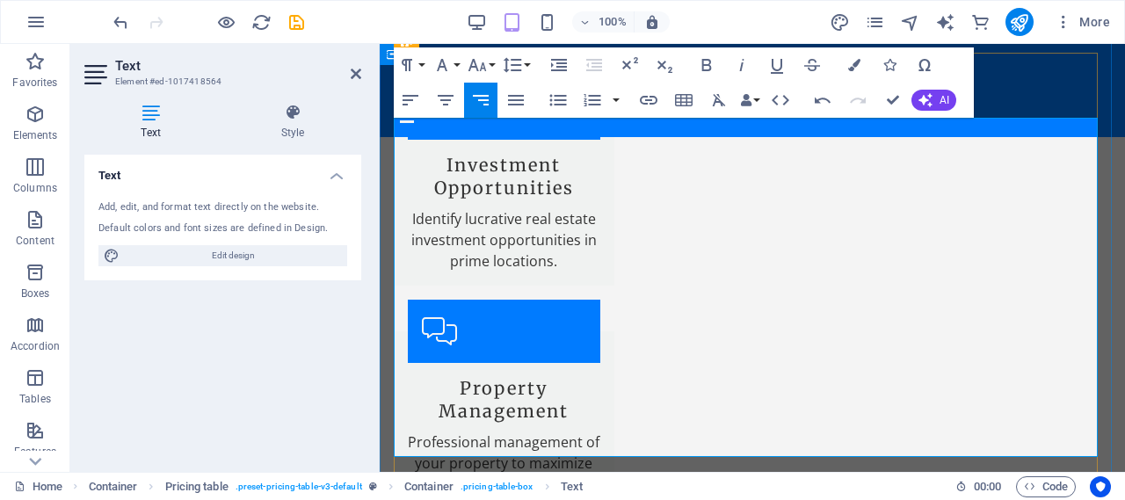
drag, startPoint x: 1062, startPoint y: 370, endPoint x: 1088, endPoint y: 370, distance: 26.4
drag, startPoint x: 1060, startPoint y: 430, endPoint x: 1090, endPoint y: 426, distance: 30.1
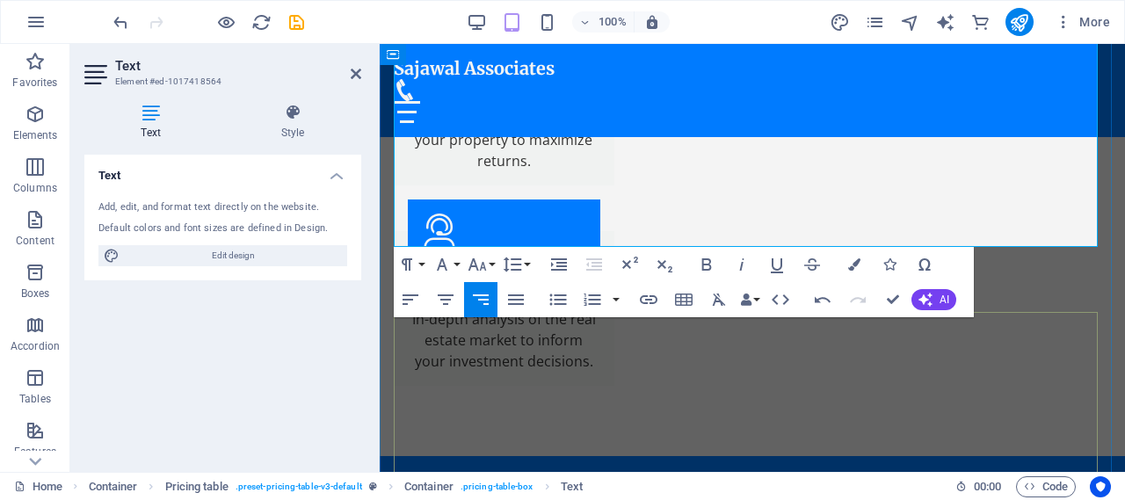
scroll to position [4093, 0]
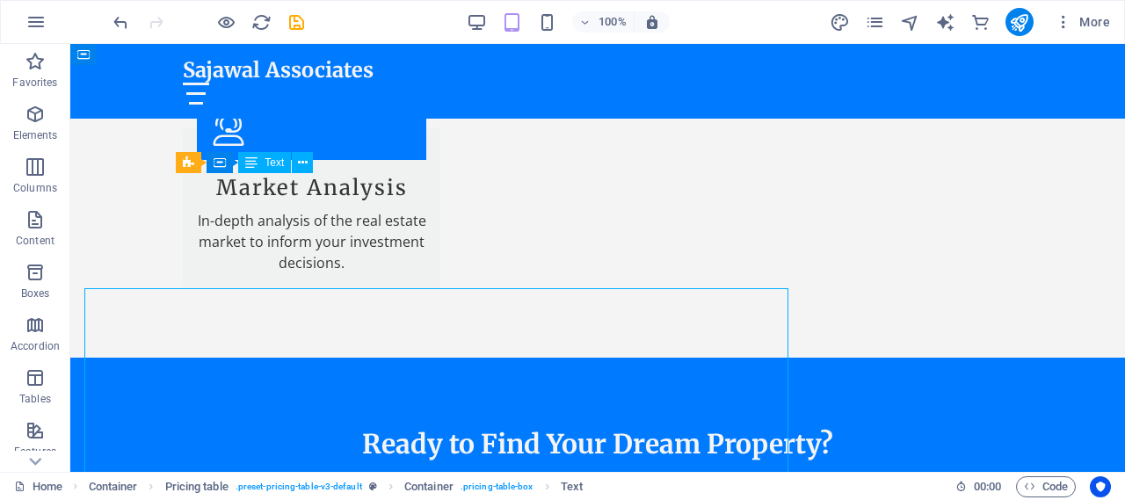
scroll to position [3975, 0]
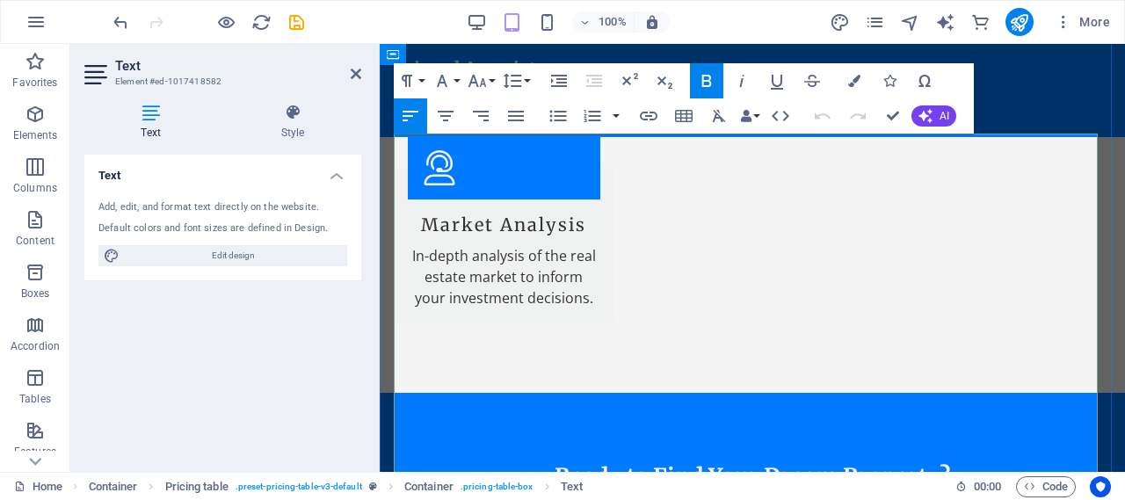
drag, startPoint x: 1058, startPoint y: 163, endPoint x: 1090, endPoint y: 162, distance: 31.7
drag, startPoint x: 1058, startPoint y: 218, endPoint x: 1088, endPoint y: 220, distance: 29.9
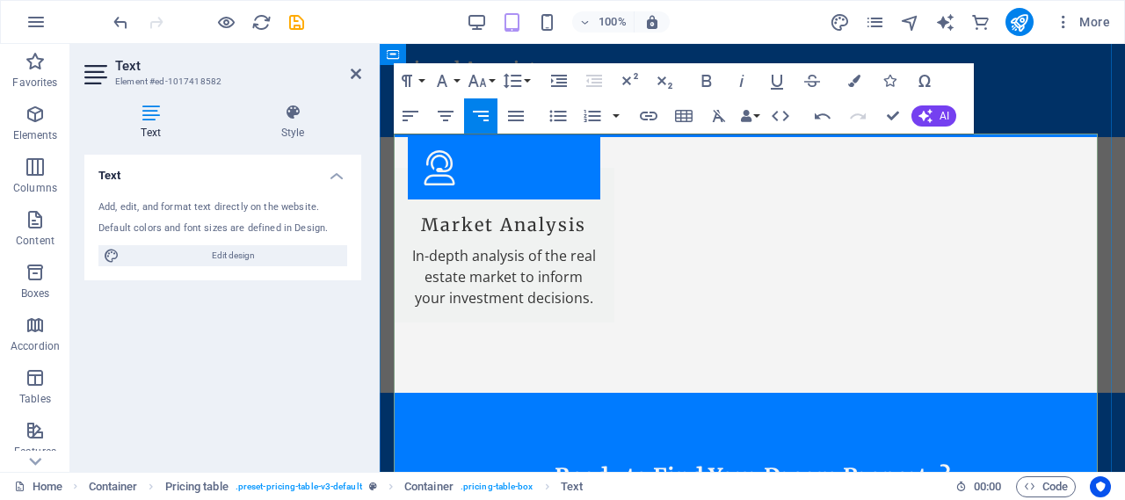
drag, startPoint x: 1013, startPoint y: 275, endPoint x: 1037, endPoint y: 275, distance: 24.6
drag, startPoint x: 1058, startPoint y: 340, endPoint x: 1090, endPoint y: 343, distance: 31.8
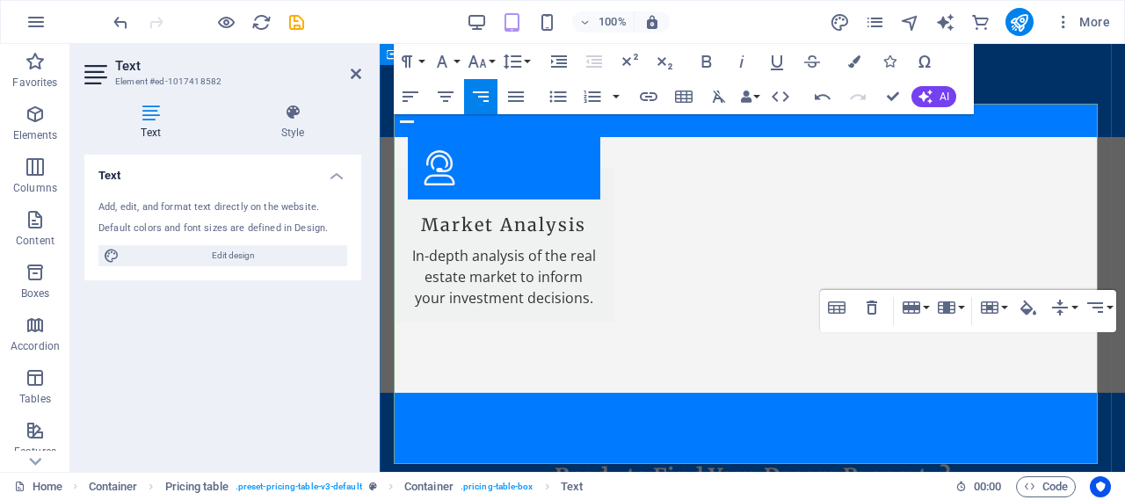
scroll to position [4216, 0]
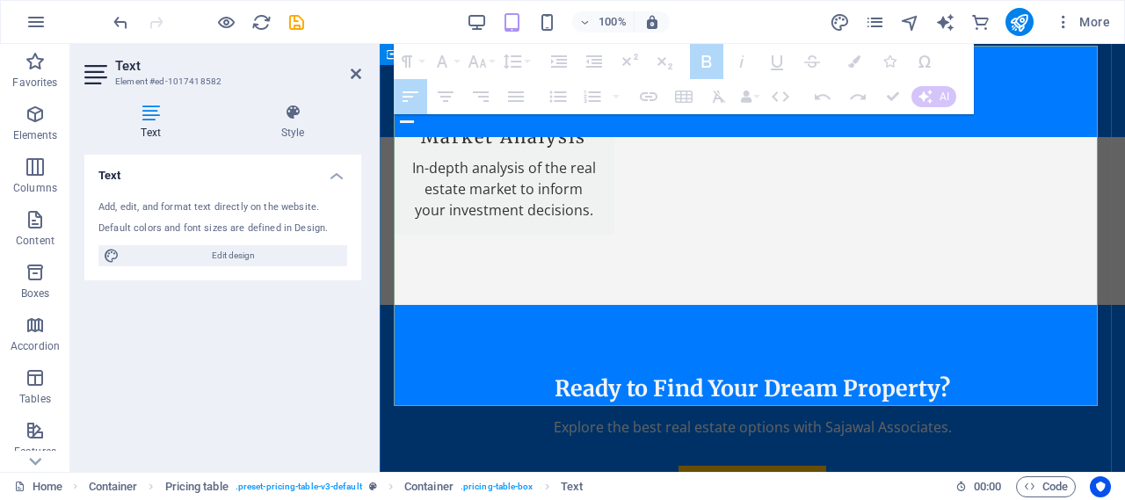
drag, startPoint x: 403, startPoint y: 310, endPoint x: 674, endPoint y: 386, distance: 281.9
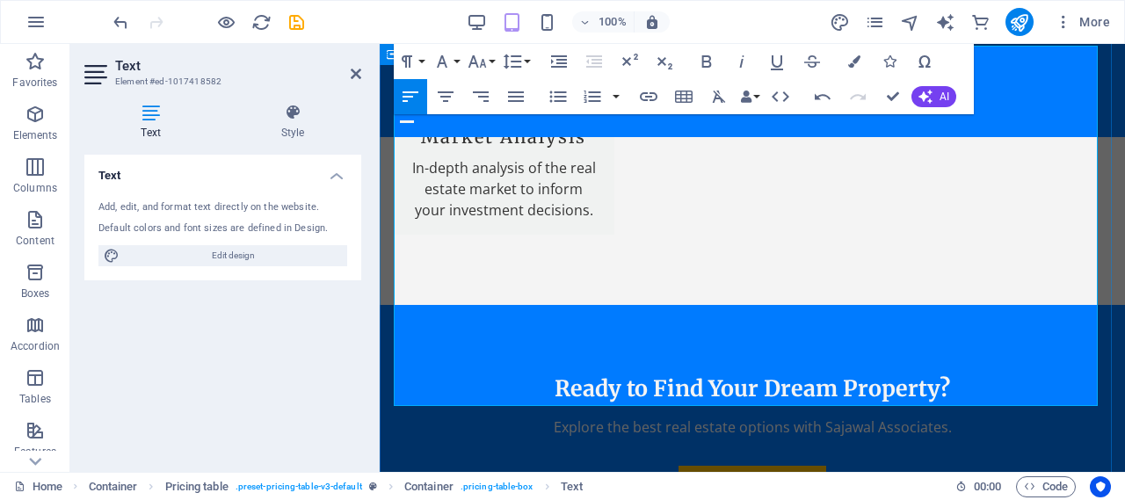
drag, startPoint x: 689, startPoint y: 335, endPoint x: 385, endPoint y: 303, distance: 305.8
drag, startPoint x: 679, startPoint y: 330, endPoint x: 392, endPoint y: 307, distance: 287.4
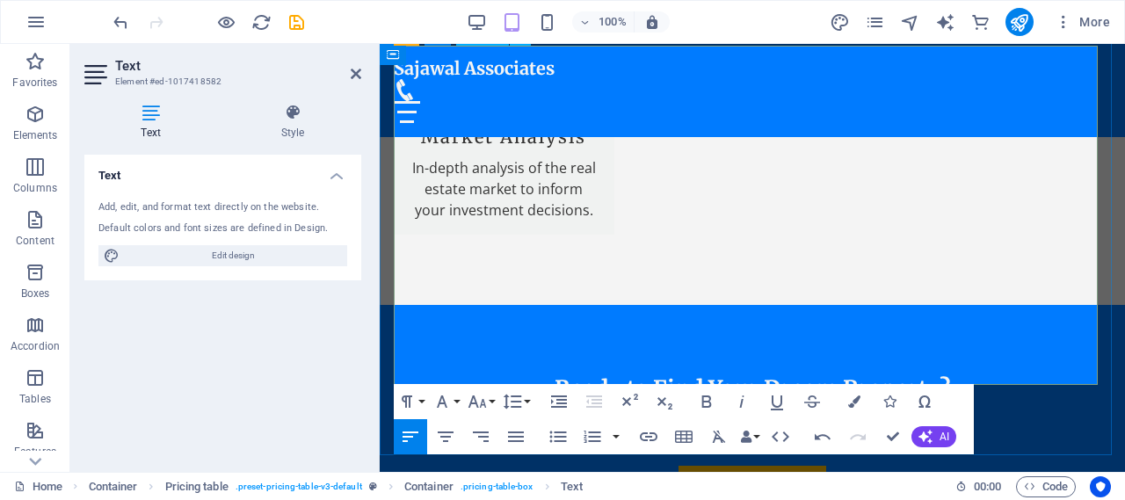
drag, startPoint x: 677, startPoint y: 367, endPoint x: 383, endPoint y: 351, distance: 294.0
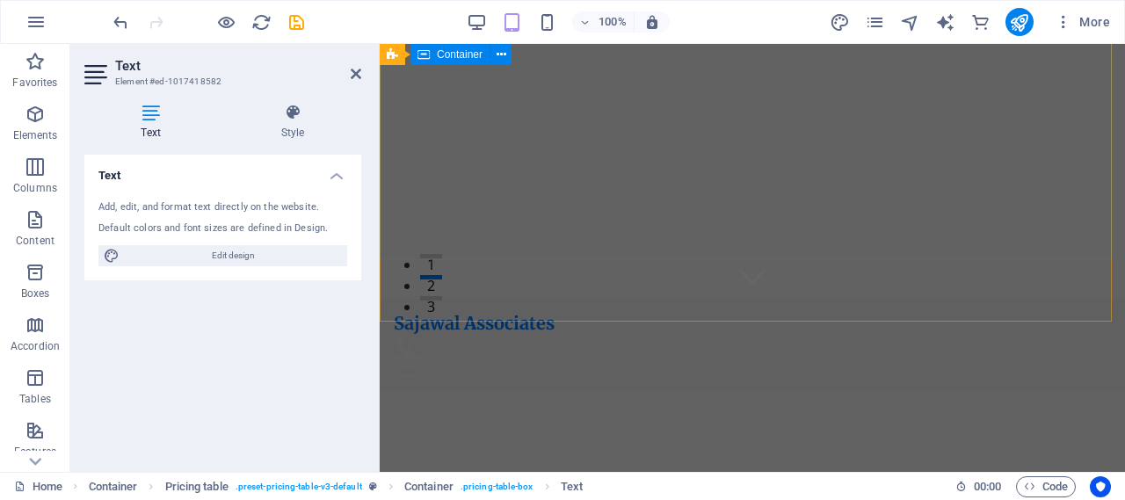
scroll to position [0, 0]
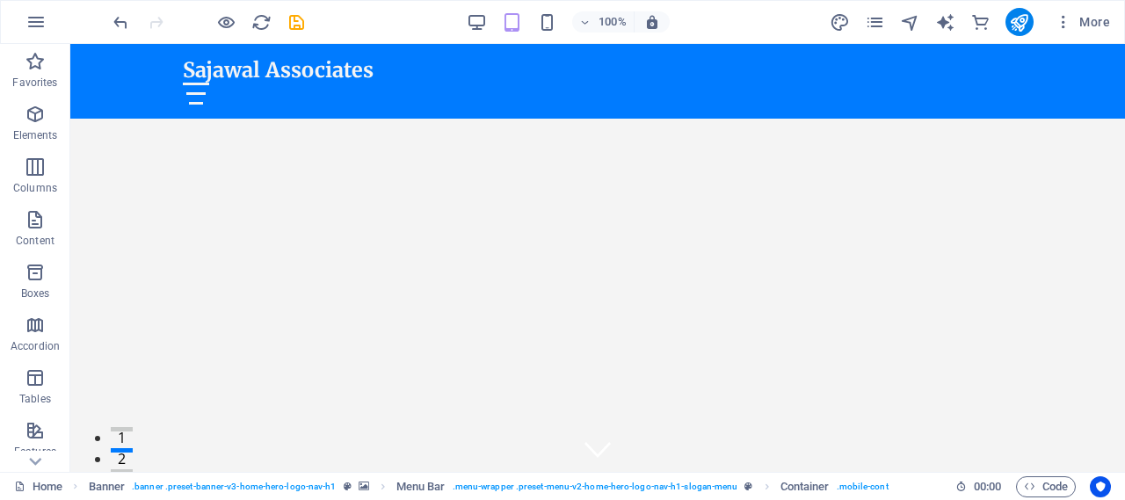
scroll to position [4039, 0]
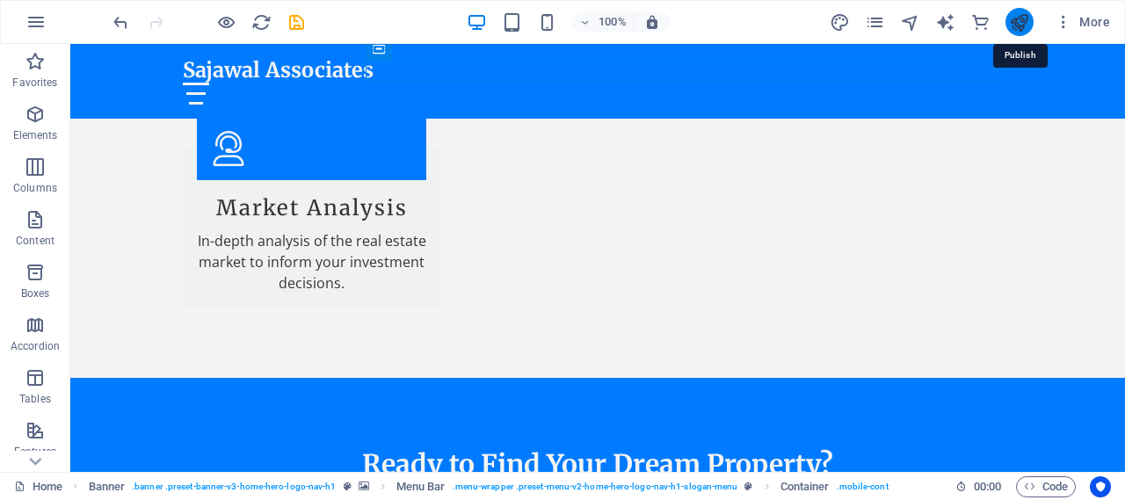
click at [1016, 15] on icon "publish" at bounding box center [1019, 22] width 20 height 20
checkbox input "false"
